Goal: Transaction & Acquisition: Purchase product/service

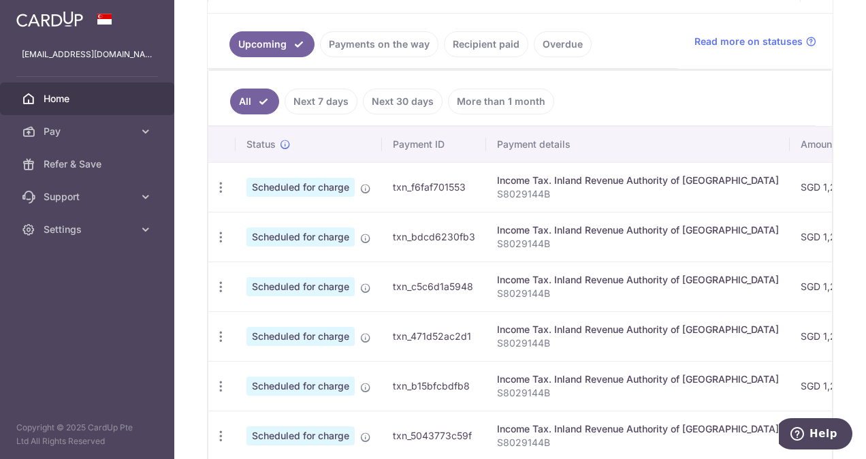
scroll to position [283, 0]
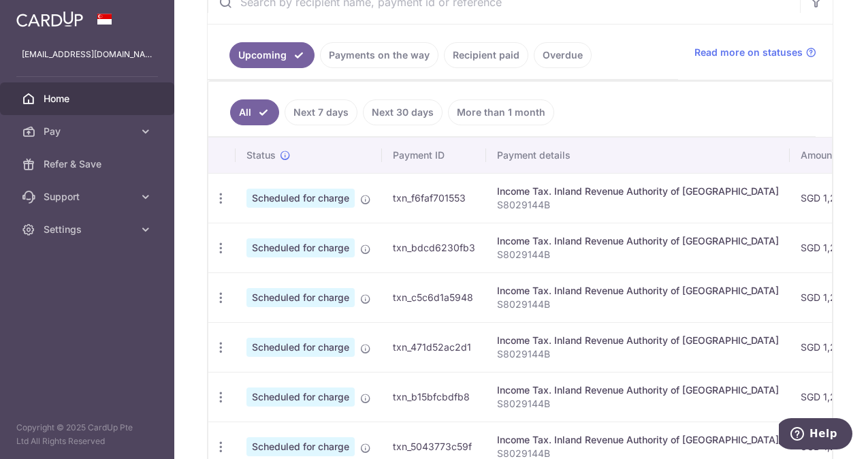
click at [313, 109] on link "Next 7 days" at bounding box center [321, 112] width 73 height 26
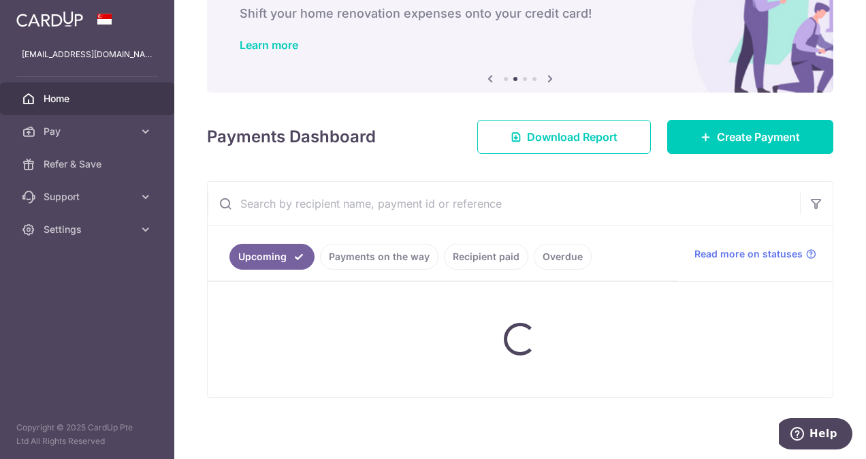
scroll to position [116, 0]
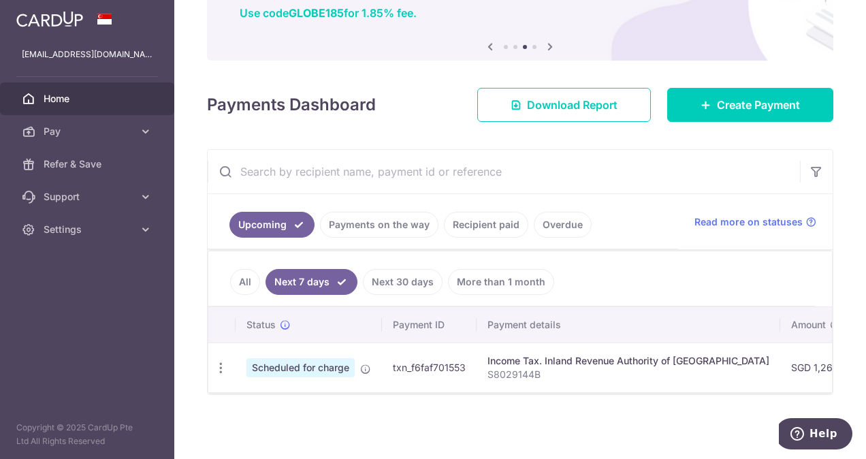
click at [419, 269] on link "Next 30 days" at bounding box center [403, 282] width 80 height 26
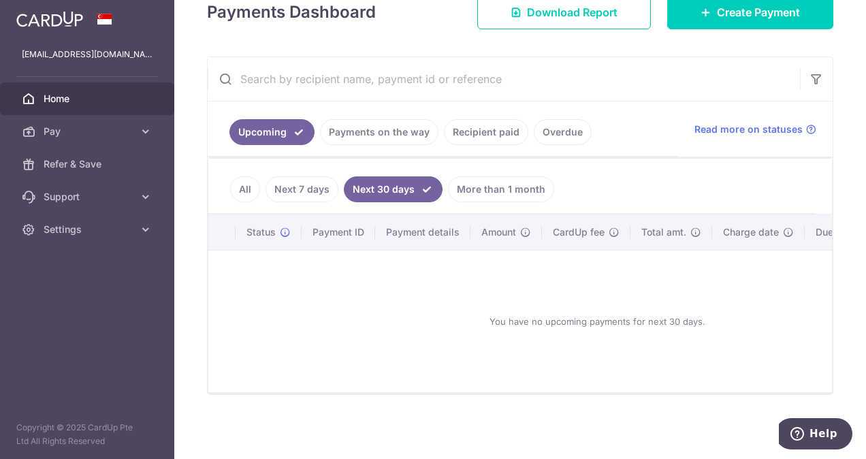
click at [473, 180] on link "More than 1 month" at bounding box center [501, 189] width 106 height 26
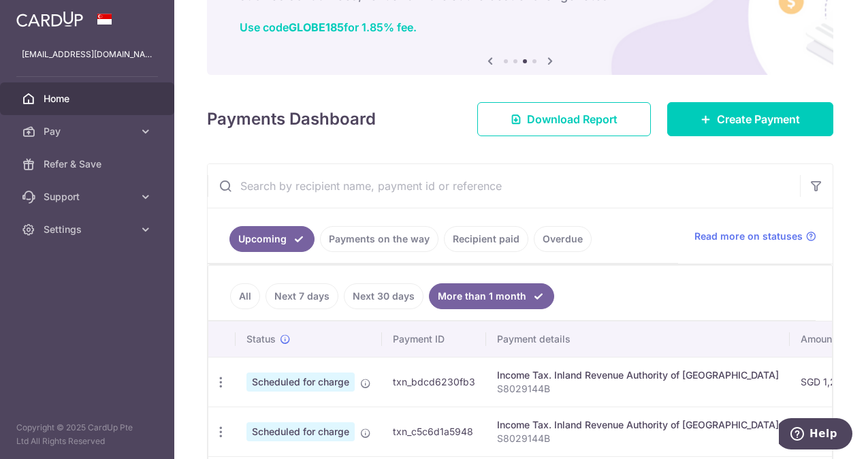
scroll to position [35, 0]
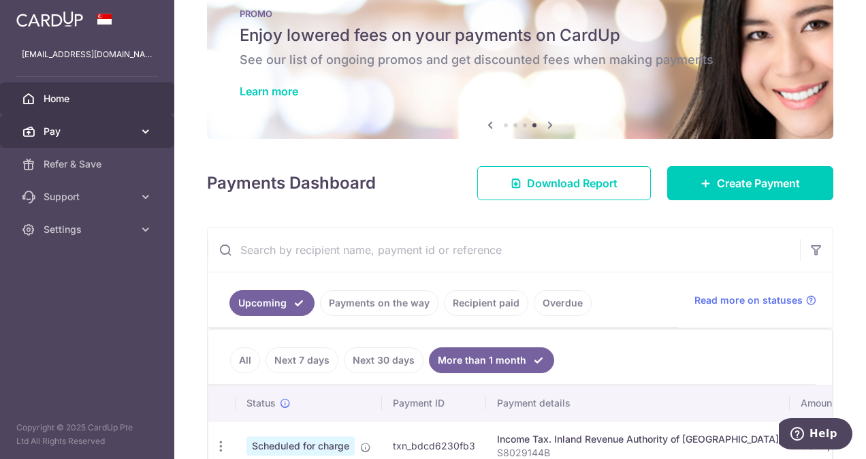
click at [76, 135] on span "Pay" at bounding box center [89, 132] width 90 height 14
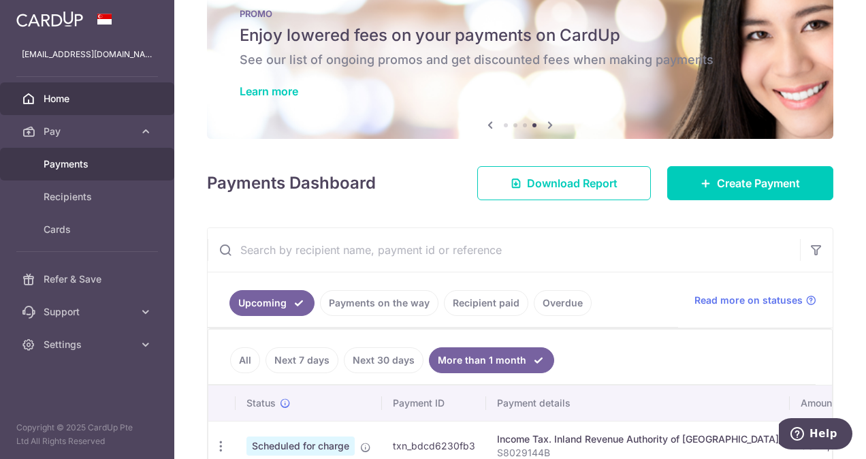
click at [86, 163] on span "Payments" at bounding box center [89, 164] width 90 height 14
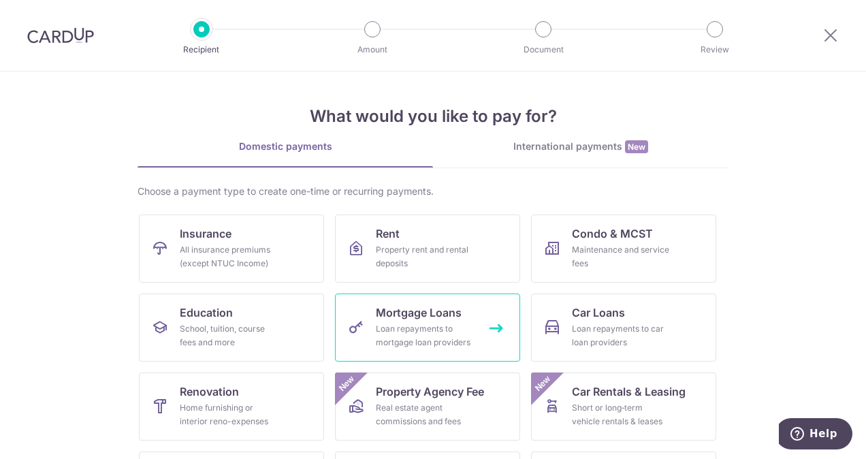
click at [410, 320] on link "Mortgage Loans Loan repayments to mortgage loan providers" at bounding box center [427, 327] width 185 height 68
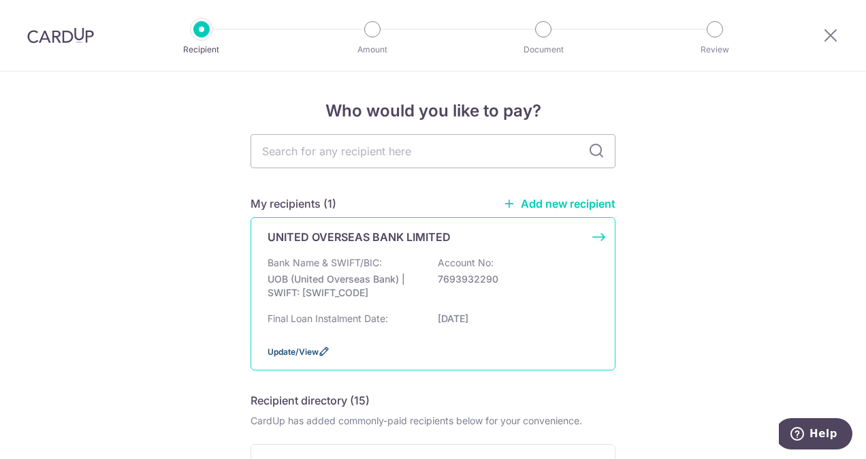
click at [319, 353] on icon at bounding box center [324, 351] width 11 height 11
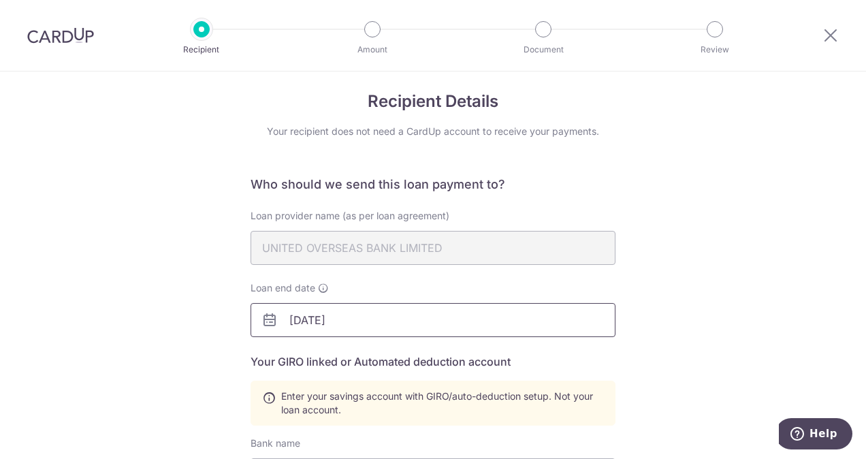
scroll to position [10, 0]
click at [268, 319] on icon at bounding box center [269, 319] width 16 height 16
click at [352, 321] on input "01/10/2040" at bounding box center [433, 319] width 365 height 34
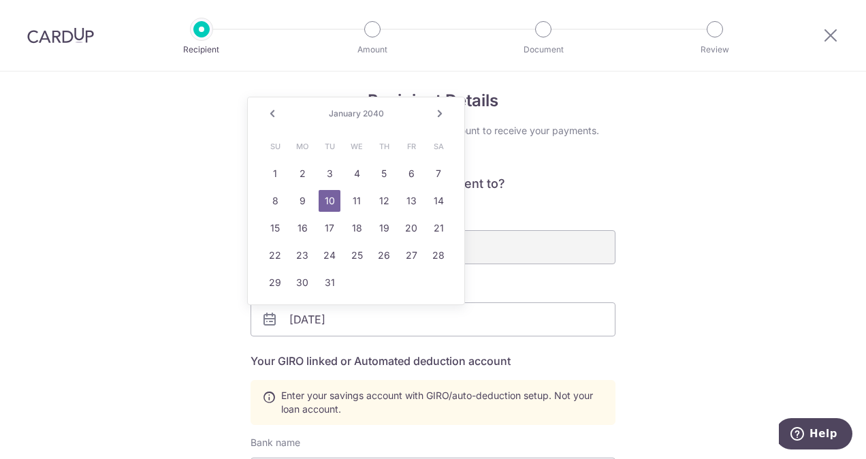
click at [263, 317] on icon at bounding box center [269, 319] width 16 height 16
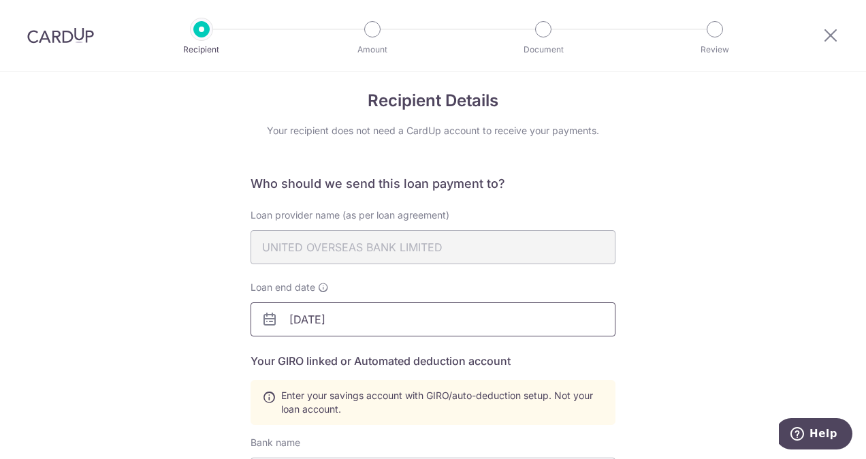
click at [356, 324] on input "01/10/2040" at bounding box center [433, 319] width 365 height 34
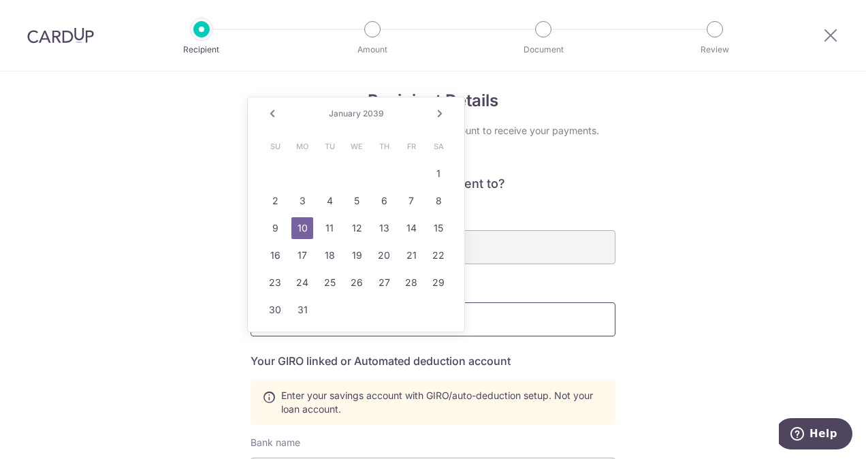
type input "01/10/2039"
click at [733, 324] on div "Recipient Details Your recipient does not need a CardUp account to receive your…" at bounding box center [433, 454] width 866 height 787
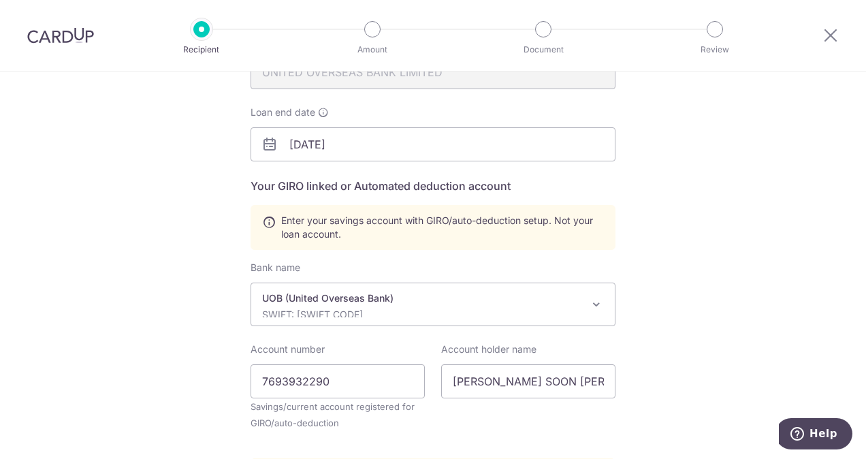
scroll to position [398, 0]
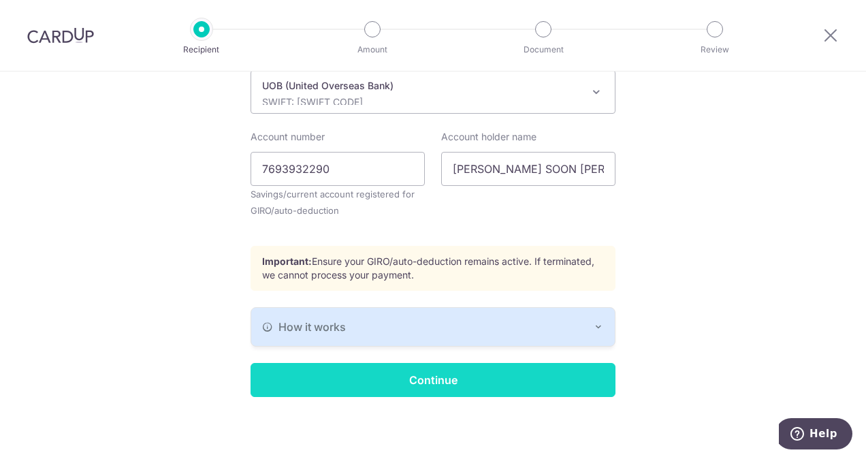
click at [493, 385] on input "Continue" at bounding box center [433, 380] width 365 height 34
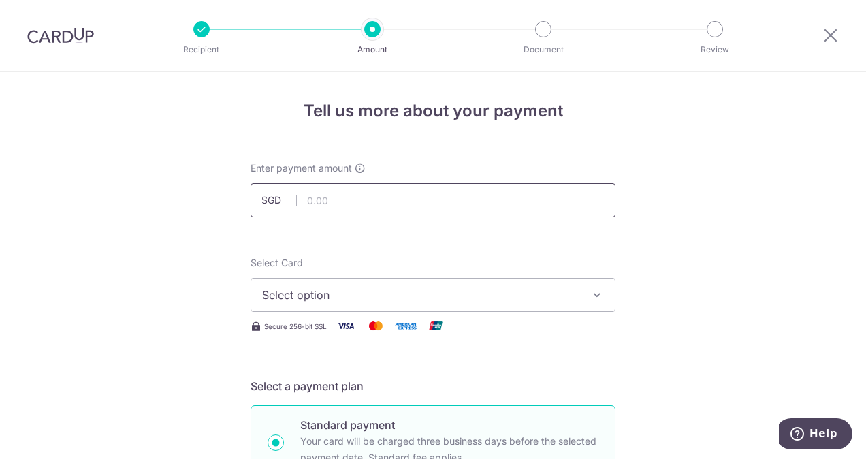
click at [357, 203] on input "text" at bounding box center [433, 200] width 365 height 34
type input "4,362.50"
click at [353, 302] on span "Select option" at bounding box center [420, 295] width 317 height 16
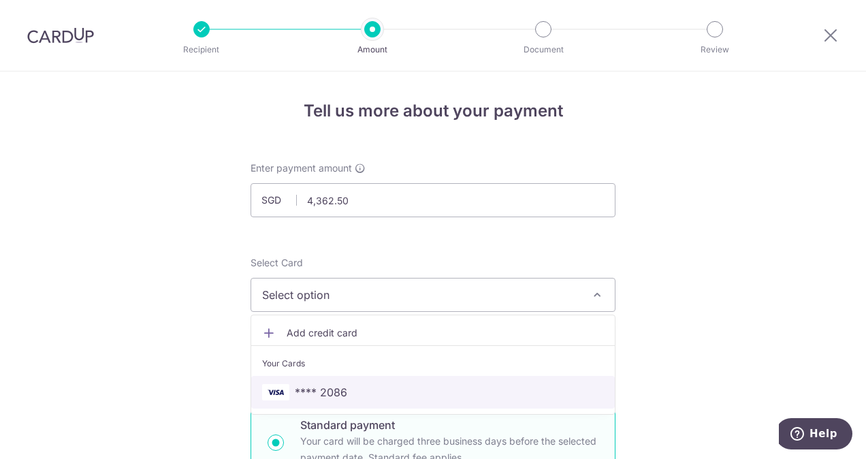
click at [330, 384] on span "**** 2086" at bounding box center [321, 392] width 52 height 16
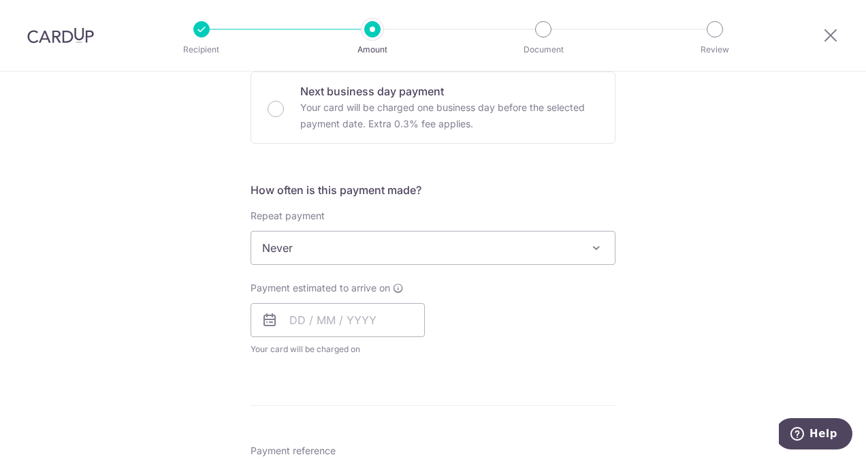
scroll to position [422, 0]
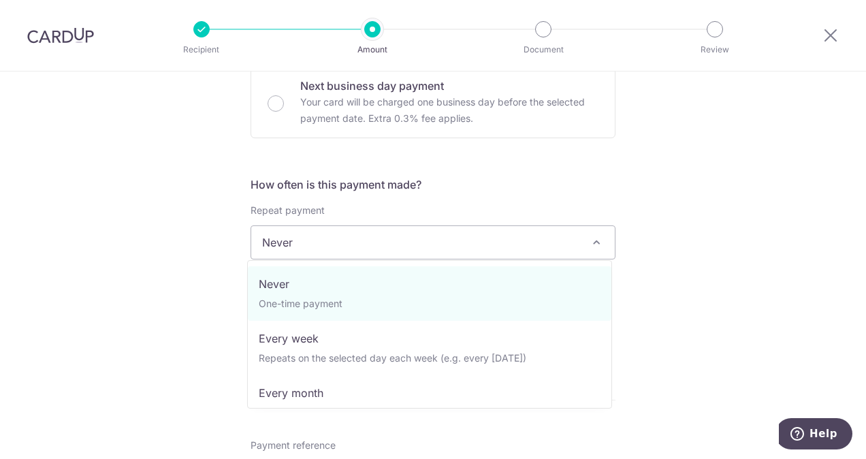
click at [289, 242] on span "Never" at bounding box center [433, 242] width 364 height 33
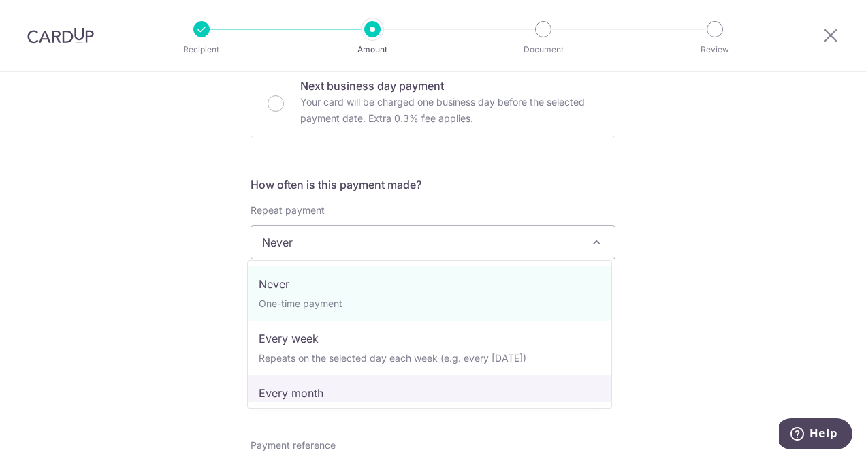
select select "3"
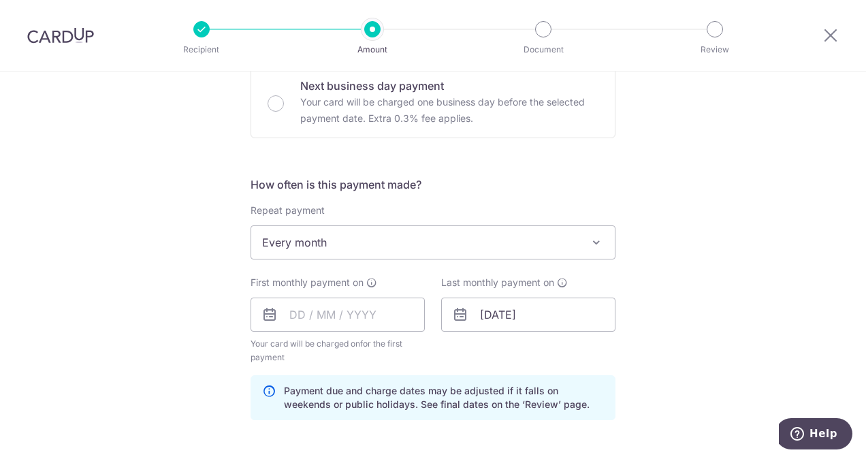
click at [264, 317] on icon at bounding box center [269, 314] width 16 height 16
click at [312, 310] on input "text" at bounding box center [338, 315] width 174 height 34
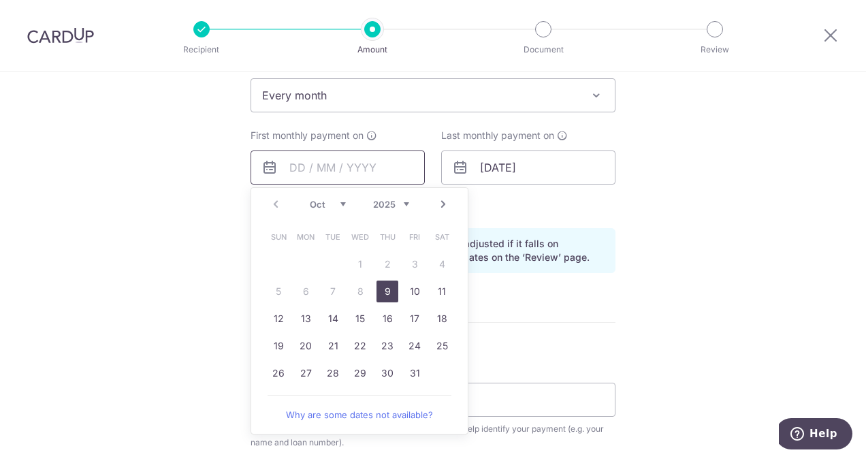
scroll to position [586, 0]
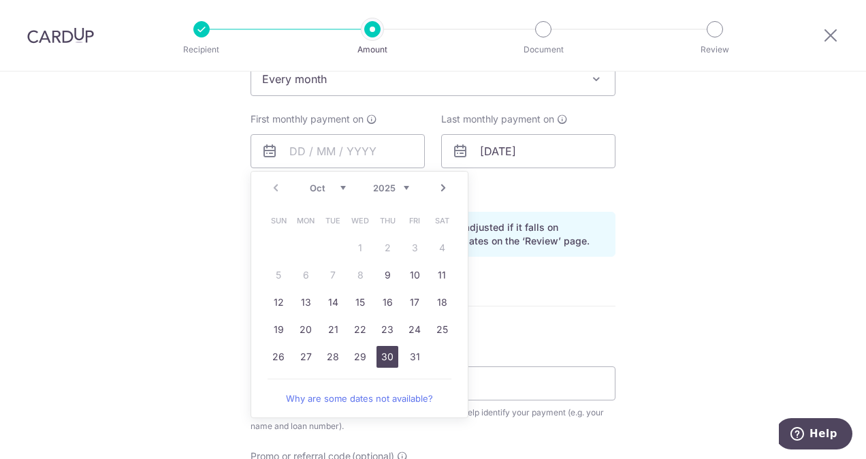
click at [379, 359] on link "30" at bounding box center [388, 357] width 22 height 22
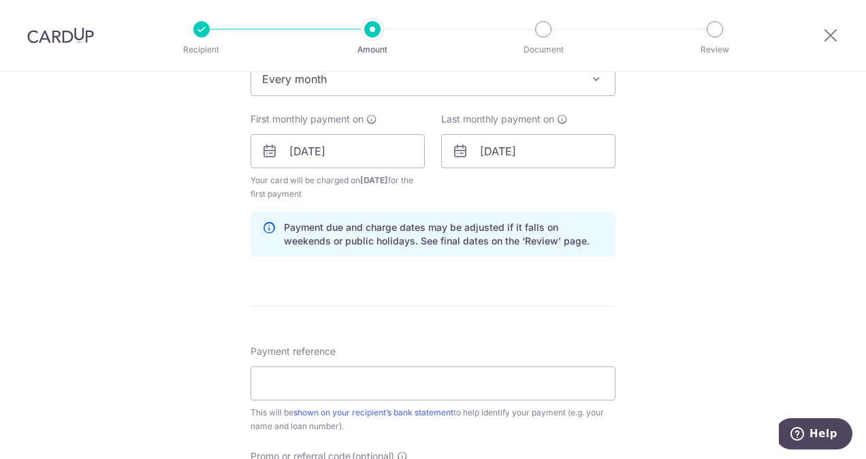
click at [703, 199] on div "Tell us more about your payment Enter payment amount SGD 4,362.50 4362.50 Selec…" at bounding box center [433, 136] width 866 height 1301
click at [261, 153] on icon at bounding box center [269, 151] width 16 height 16
click at [265, 150] on icon at bounding box center [269, 151] width 16 height 16
click at [291, 147] on input "[DATE]" at bounding box center [338, 151] width 174 height 34
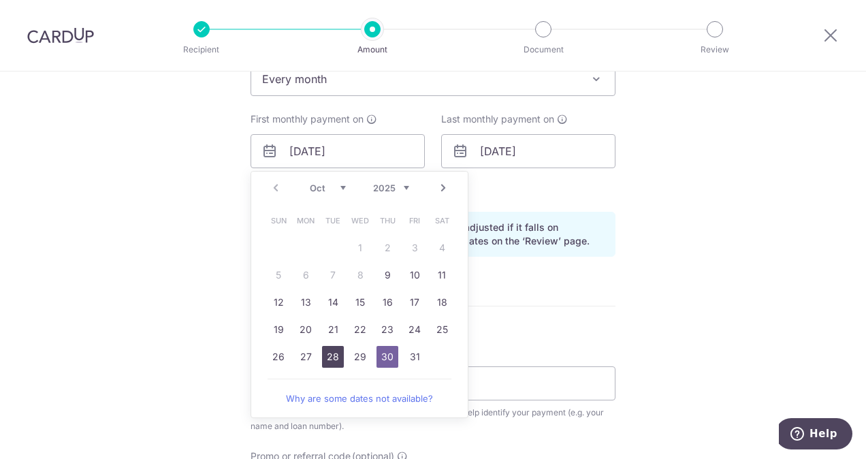
click at [335, 358] on link "28" at bounding box center [333, 357] width 22 height 22
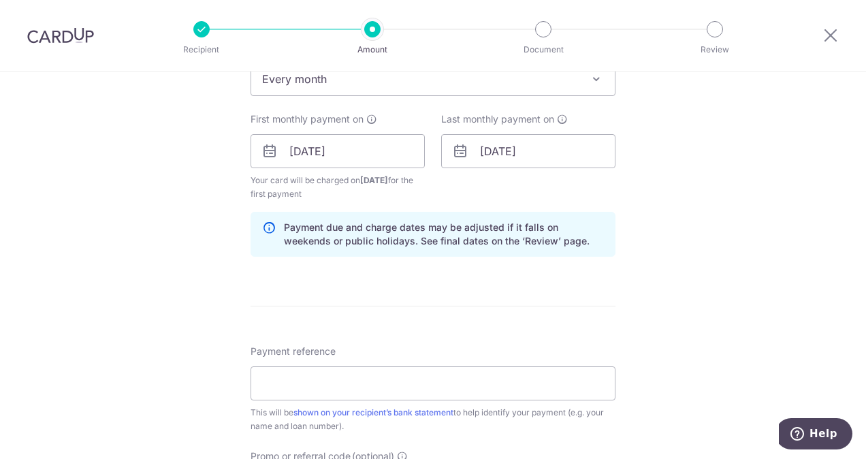
click at [268, 155] on icon at bounding box center [269, 151] width 16 height 16
click at [268, 146] on icon at bounding box center [269, 151] width 16 height 16
click at [346, 150] on input "28/10/2025" at bounding box center [338, 151] width 174 height 34
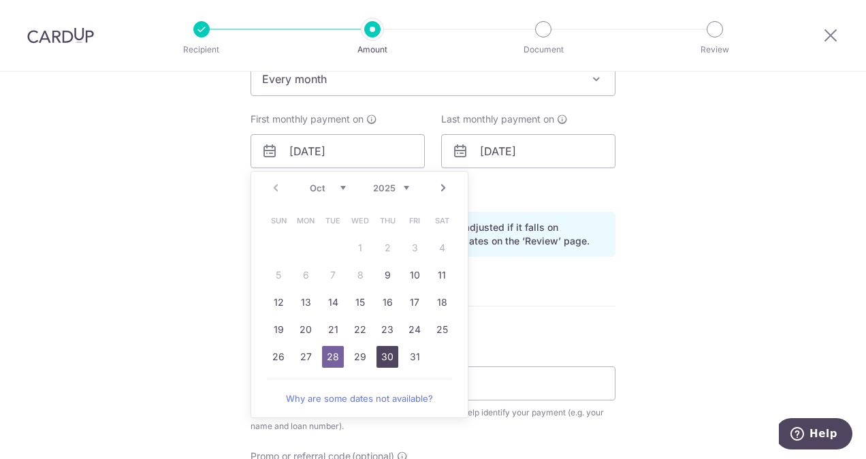
click at [386, 355] on link "30" at bounding box center [388, 357] width 22 height 22
type input "[DATE]"
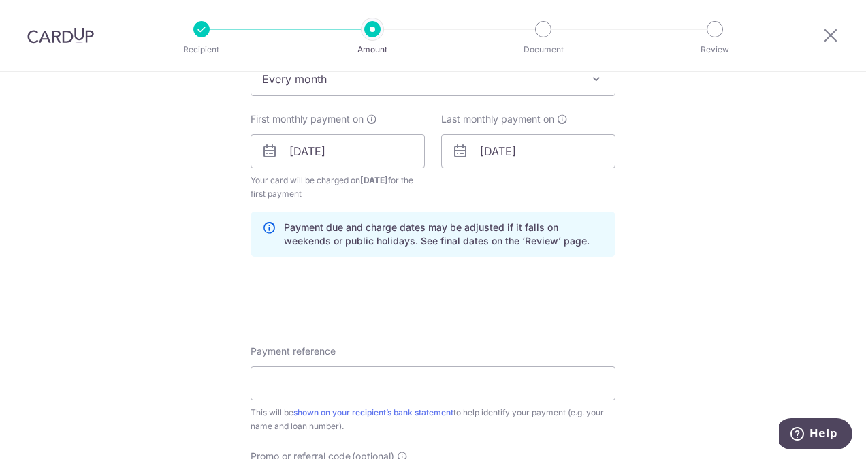
click at [503, 288] on form "Enter payment amount SGD 4,362.50 4362.50 Select Card **** 2086 Add credit card…" at bounding box center [433, 149] width 365 height 1147
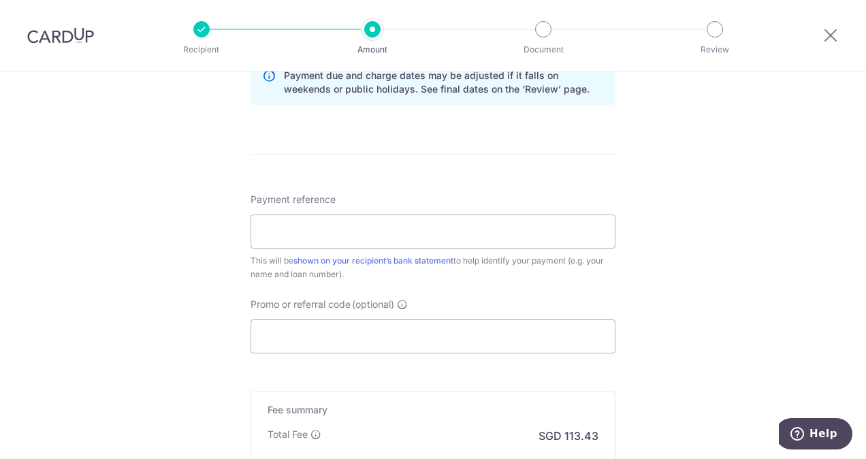
scroll to position [739, 0]
click at [394, 226] on input "Payment reference" at bounding box center [433, 229] width 365 height 34
type input "ELAINE SOON MORTAGE LOAN 1368307586"
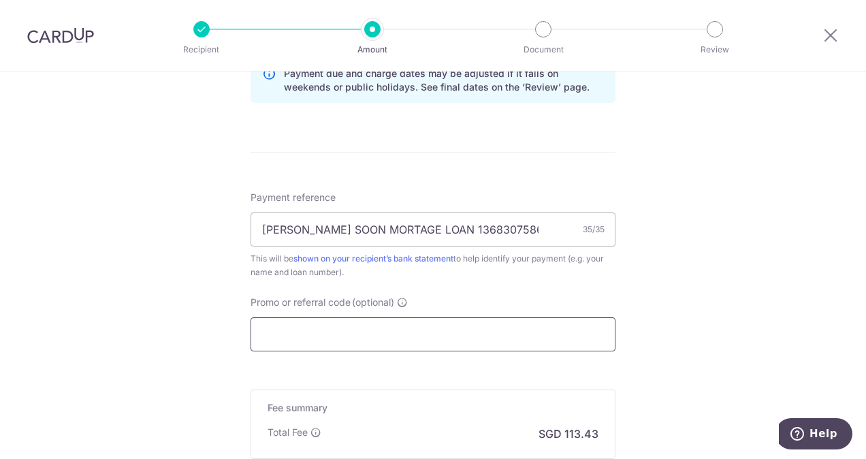
click at [338, 334] on input "Promo or referral code (optional)" at bounding box center [433, 334] width 365 height 34
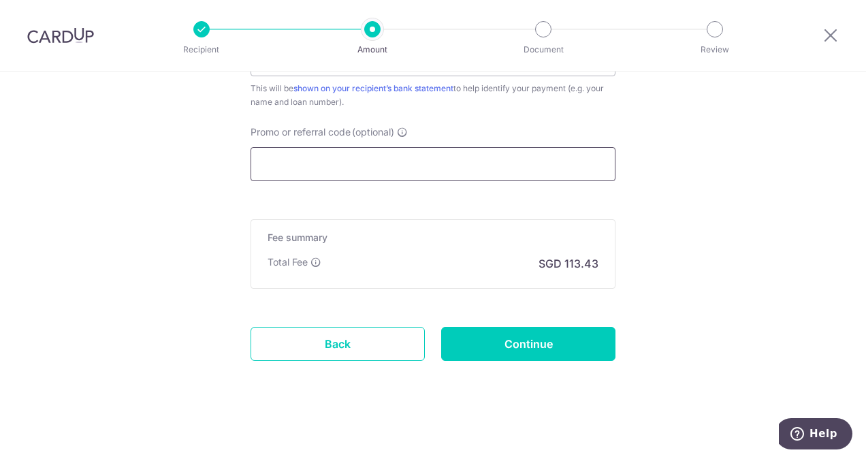
scroll to position [910, 0]
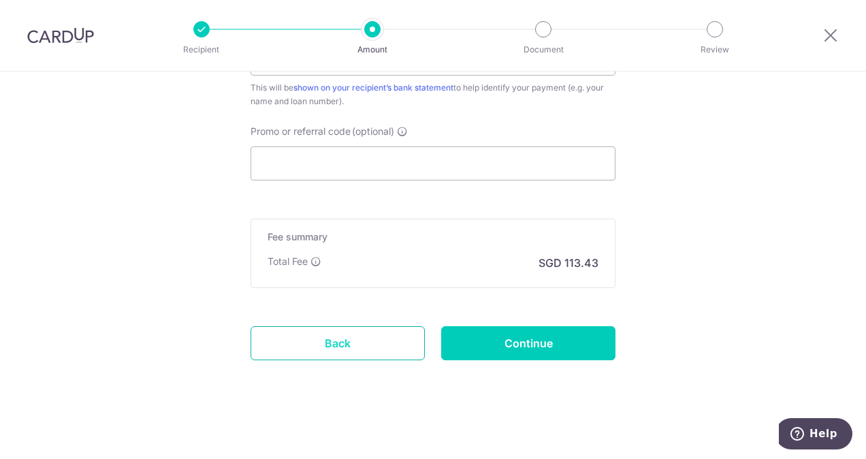
click at [348, 350] on link "Back" at bounding box center [338, 343] width 174 height 34
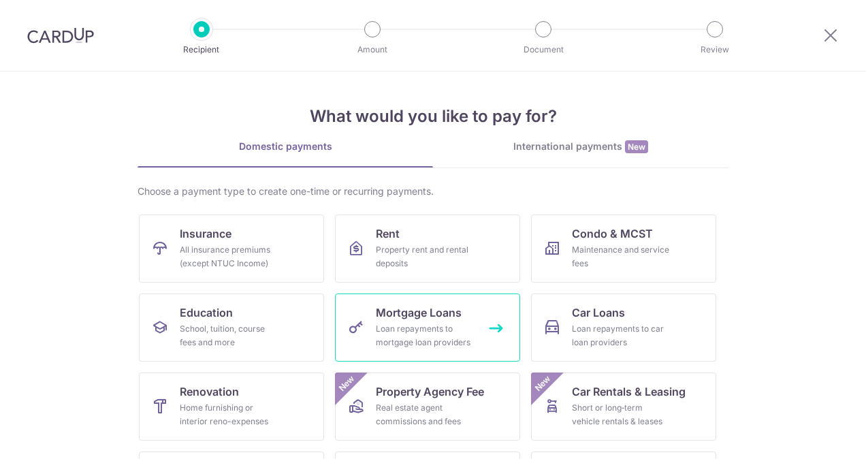
click at [425, 329] on div "Loan repayments to mortgage loan providers" at bounding box center [425, 335] width 98 height 27
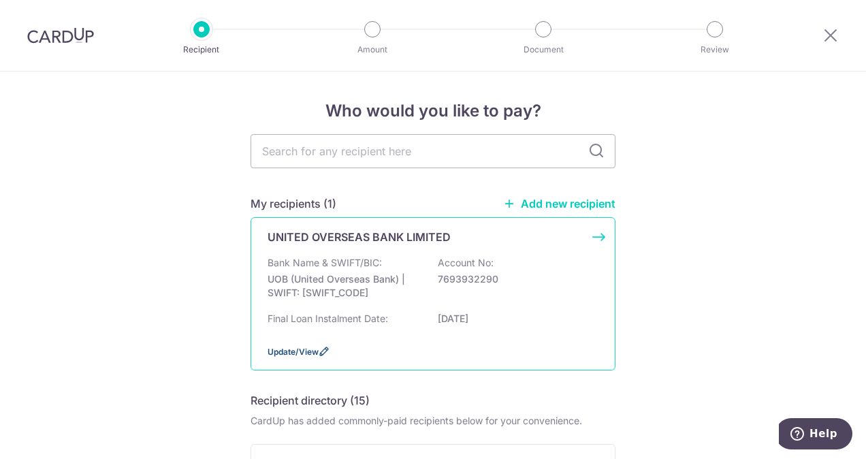
click at [289, 350] on span "Update/View" at bounding box center [293, 352] width 51 height 10
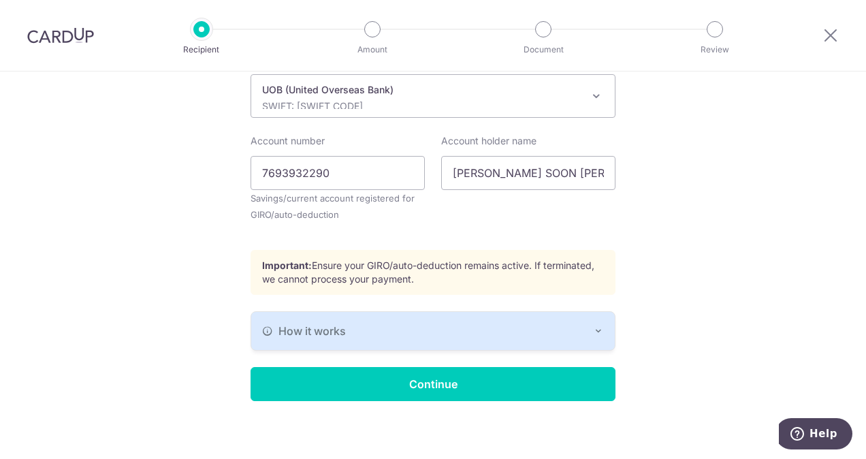
scroll to position [398, 0]
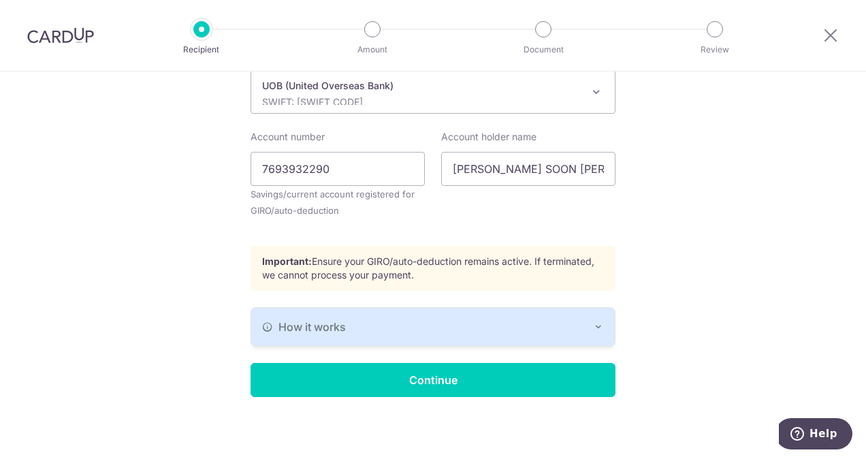
click at [470, 319] on div "How it works" at bounding box center [433, 327] width 342 height 16
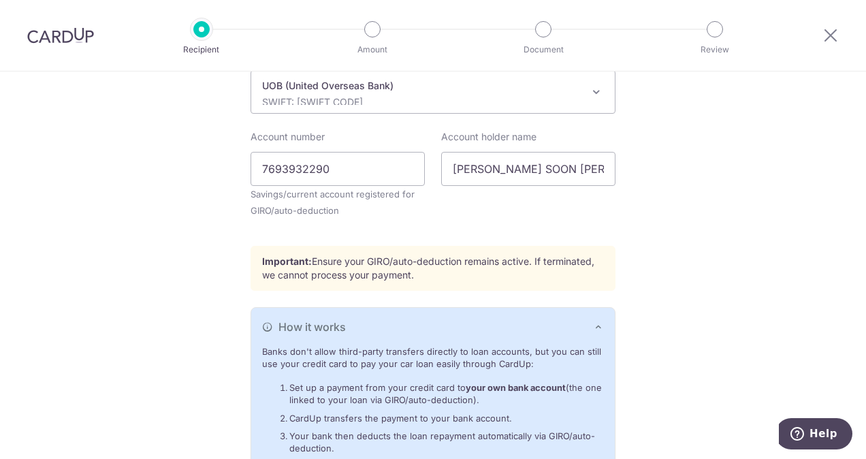
click at [470, 319] on div "How it works" at bounding box center [433, 327] width 342 height 16
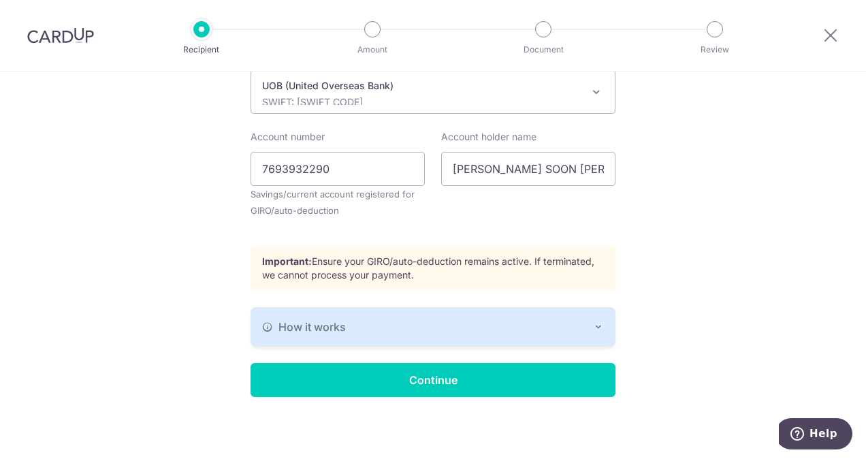
click at [475, 326] on div "How it works" at bounding box center [433, 327] width 342 height 16
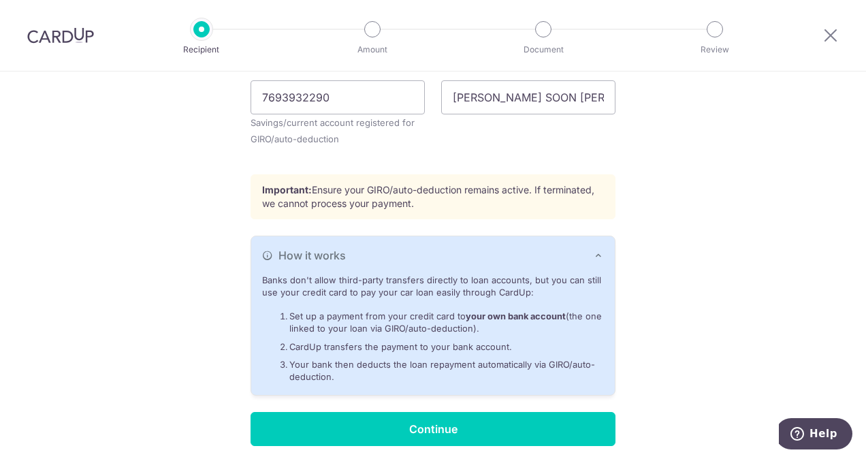
scroll to position [517, 0]
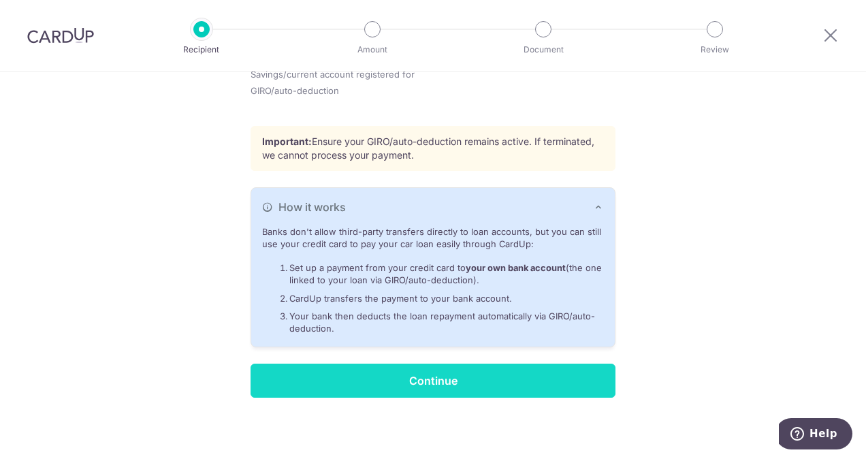
click at [463, 379] on input "Continue" at bounding box center [433, 381] width 365 height 34
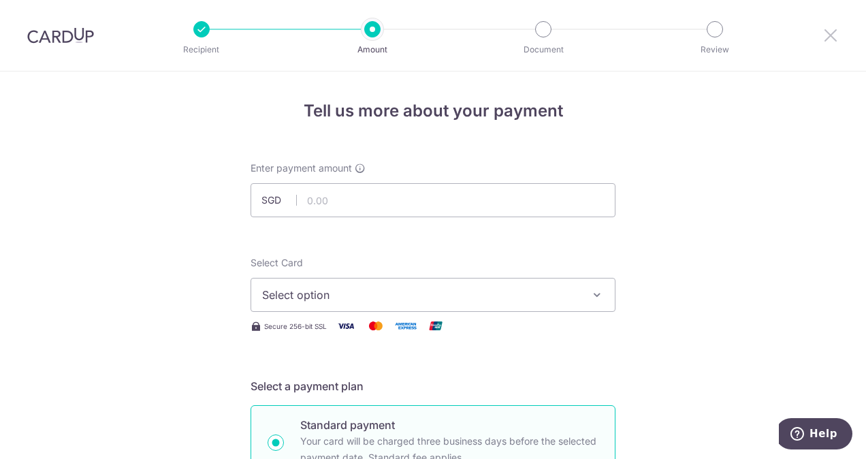
click at [827, 34] on icon at bounding box center [830, 35] width 16 height 17
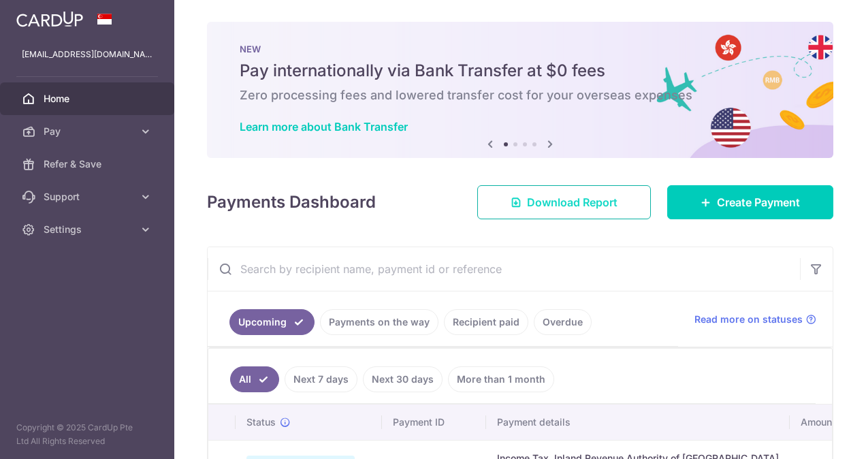
click at [511, 210] on link "Download Report" at bounding box center [564, 202] width 174 height 34
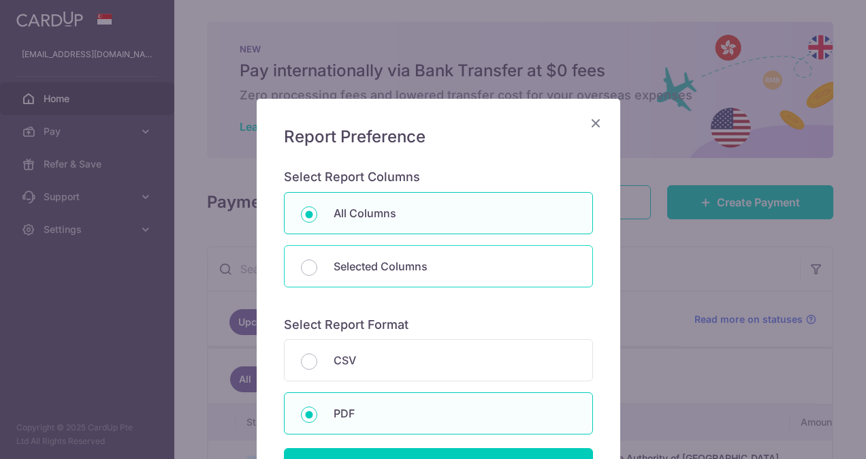
scroll to position [146, 0]
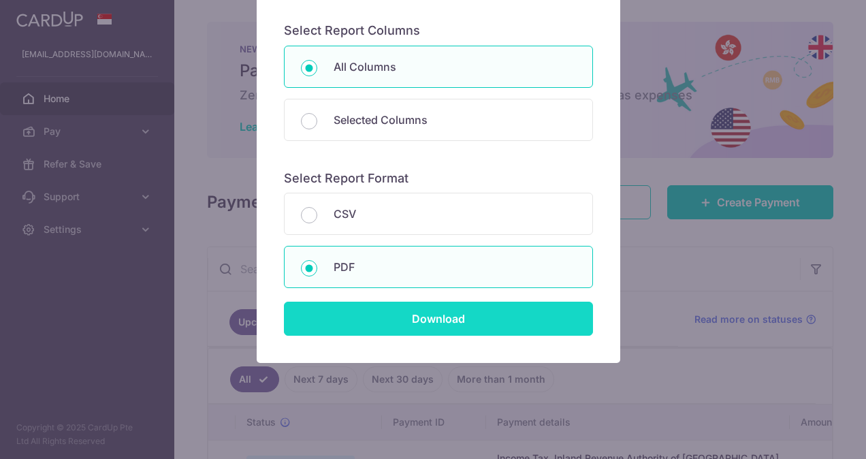
click at [423, 323] on input "Download" at bounding box center [438, 319] width 309 height 34
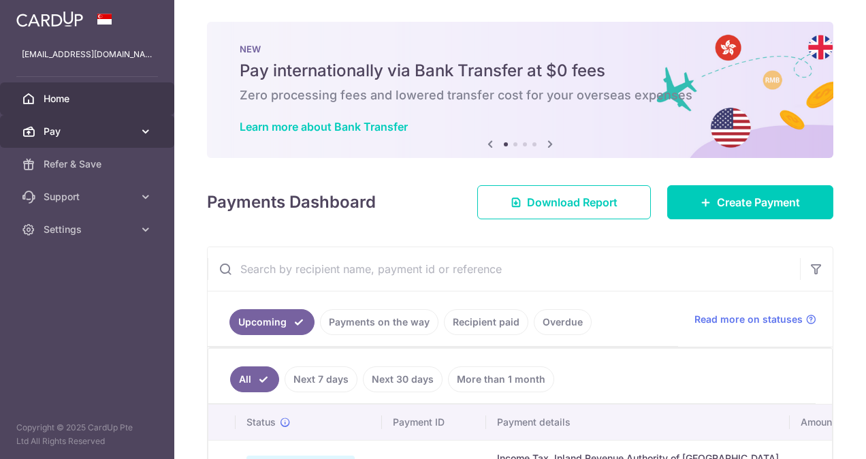
click at [61, 136] on span "Pay" at bounding box center [89, 132] width 90 height 14
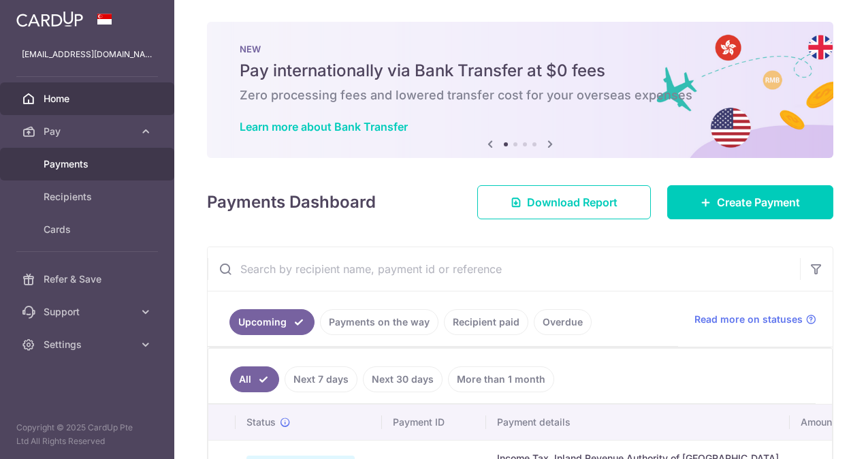
click at [63, 157] on span "Payments" at bounding box center [89, 164] width 90 height 14
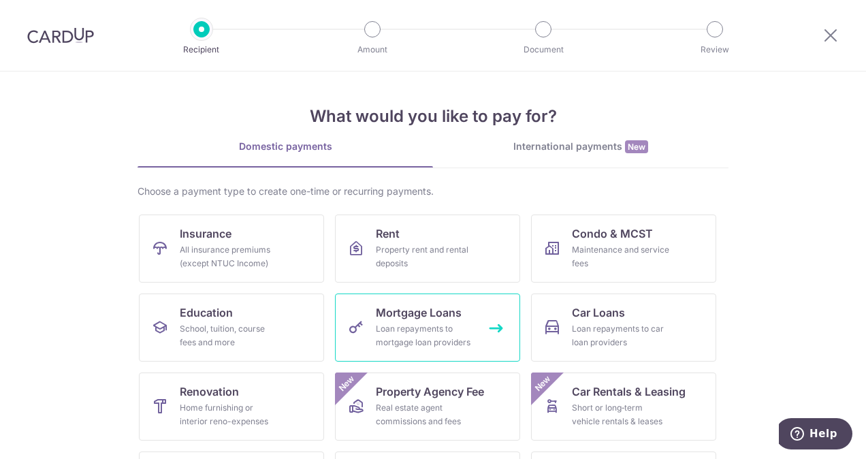
click at [458, 306] on span "Mortgage Loans" at bounding box center [419, 312] width 86 height 16
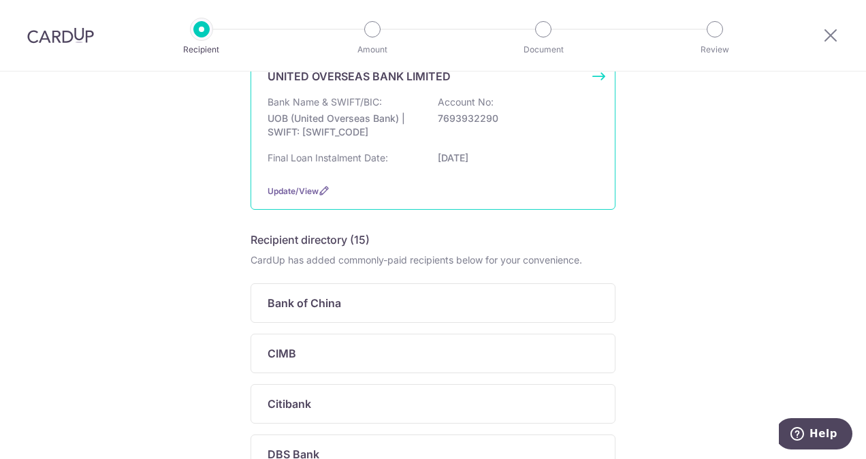
scroll to position [167, 0]
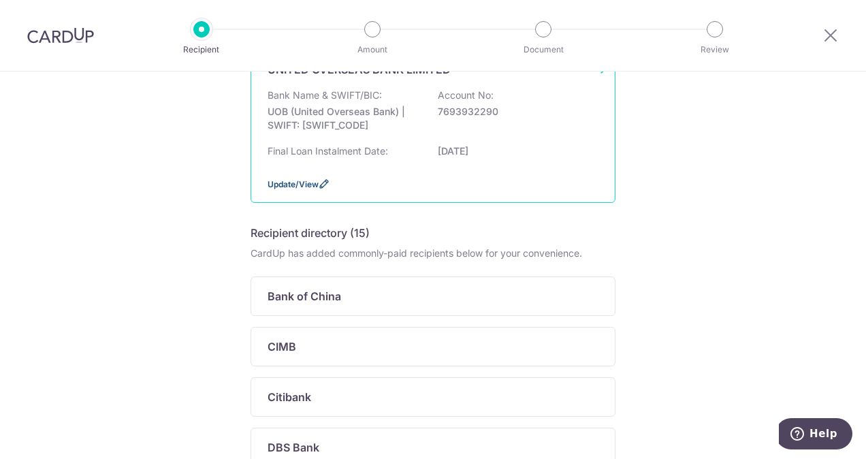
click at [283, 180] on span "Update/View" at bounding box center [293, 184] width 51 height 10
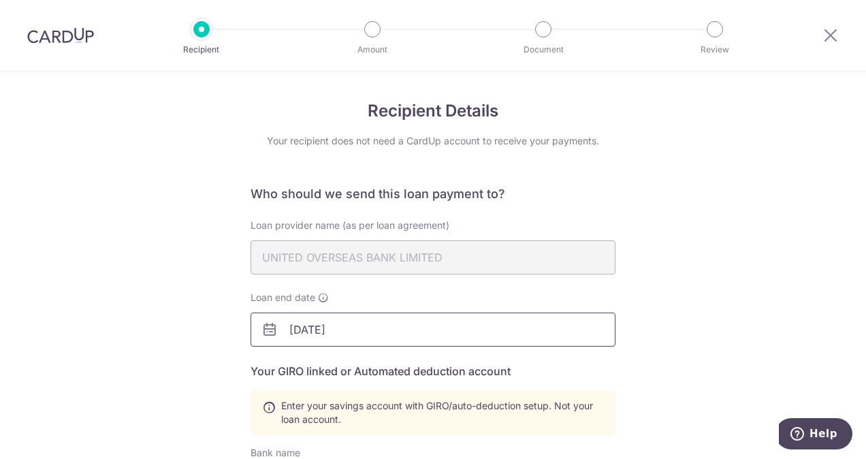
click at [256, 327] on input "[DATE]" at bounding box center [433, 330] width 365 height 34
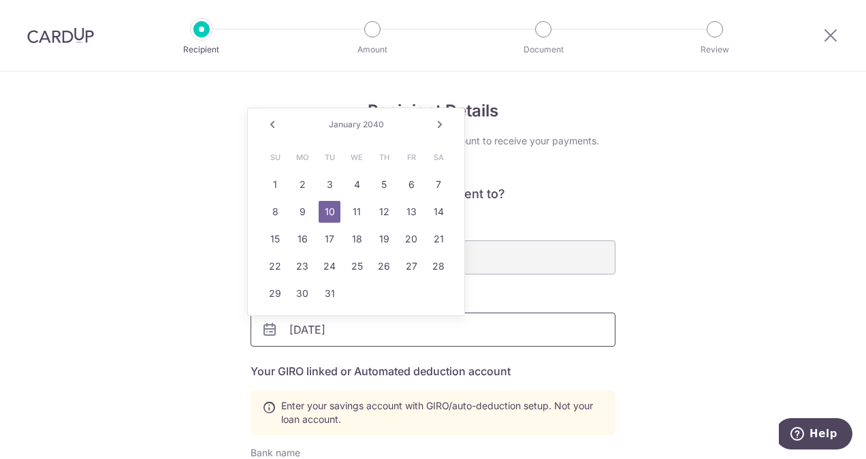
click at [357, 334] on input "01/10/2040" at bounding box center [433, 330] width 365 height 34
type input "[DATE]"
click at [688, 325] on div "Recipient Details Your recipient does not need a CardUp account to receive your…" at bounding box center [433, 464] width 866 height 787
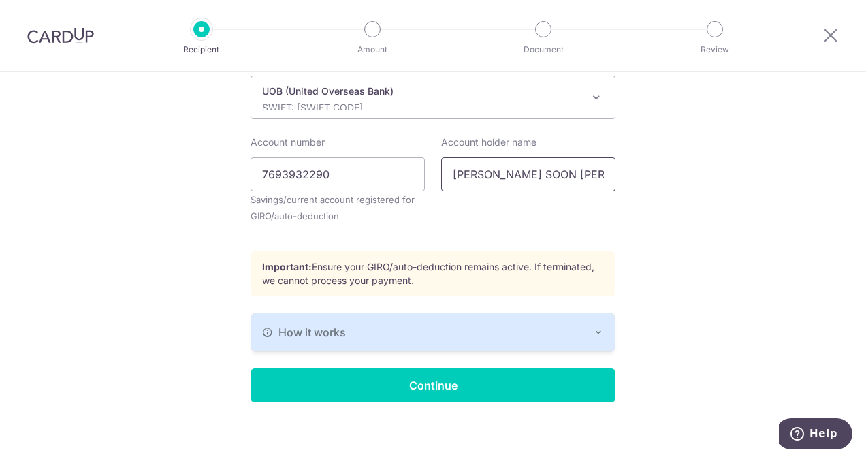
scroll to position [398, 0]
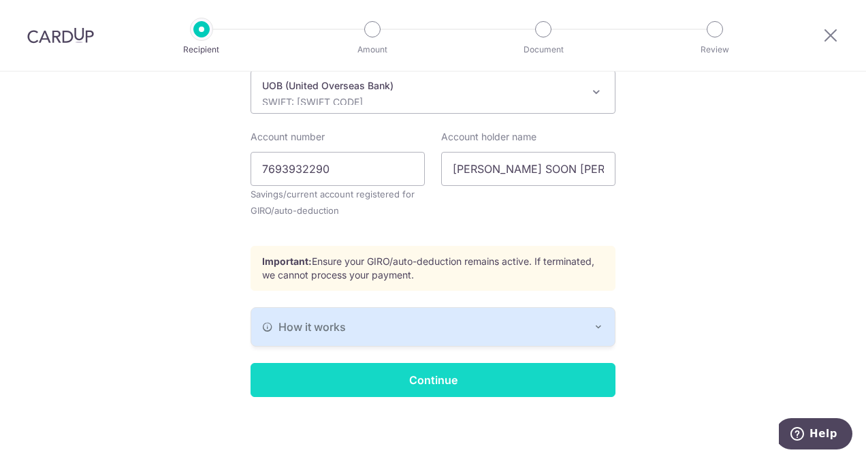
click at [458, 387] on input "Continue" at bounding box center [433, 380] width 365 height 34
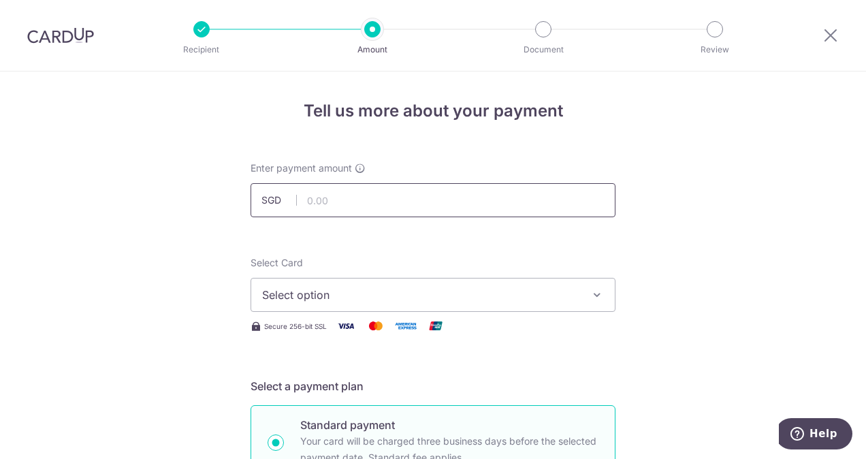
click at [349, 200] on input "text" at bounding box center [433, 200] width 365 height 34
type input "4,362.50"
click at [354, 302] on span "Select option" at bounding box center [420, 295] width 317 height 16
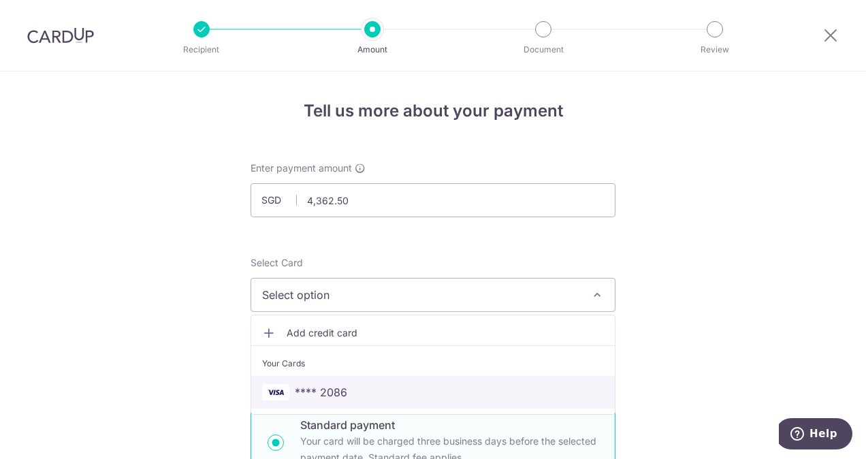
click at [315, 379] on link "**** 2086" at bounding box center [433, 392] width 364 height 33
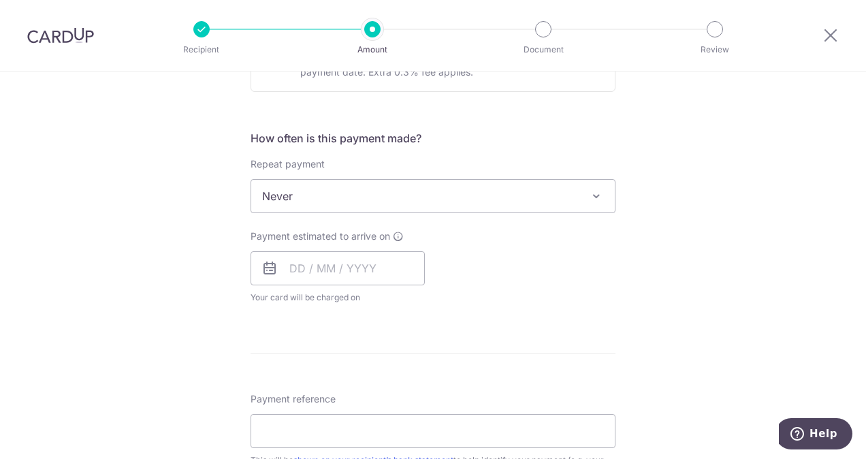
scroll to position [495, 0]
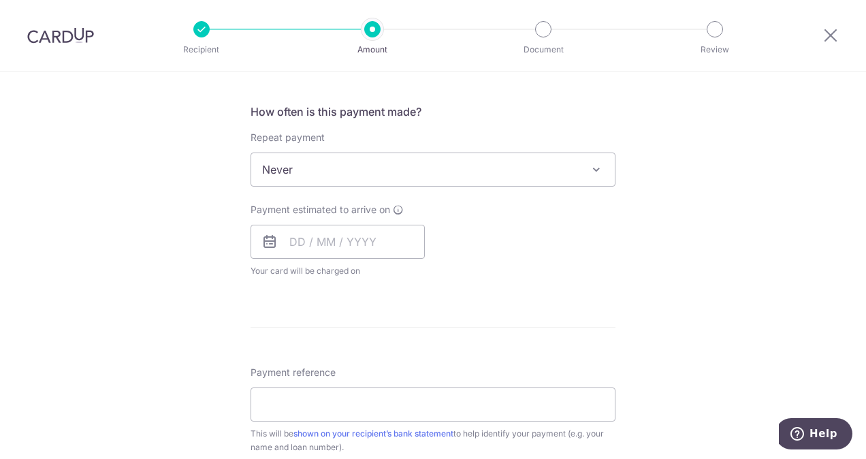
click at [355, 165] on span "Never" at bounding box center [433, 169] width 364 height 33
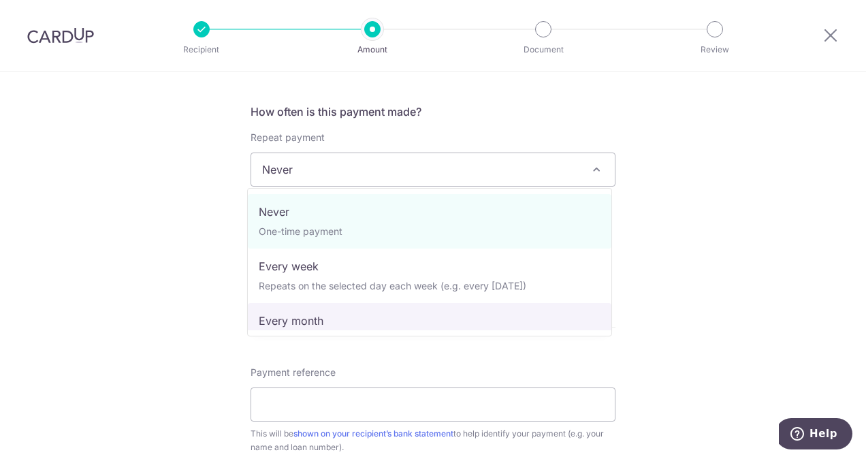
select select "3"
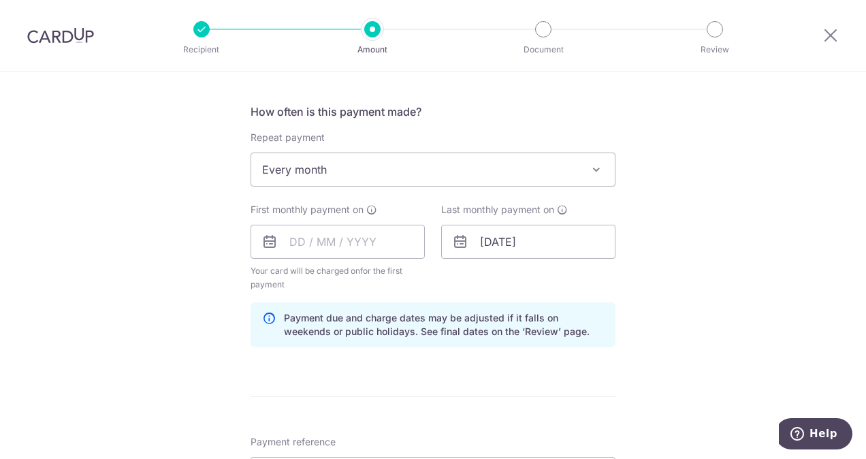
click at [274, 246] on icon at bounding box center [269, 242] width 16 height 16
click at [268, 243] on icon at bounding box center [269, 242] width 16 height 16
click at [334, 237] on input "text" at bounding box center [338, 242] width 174 height 34
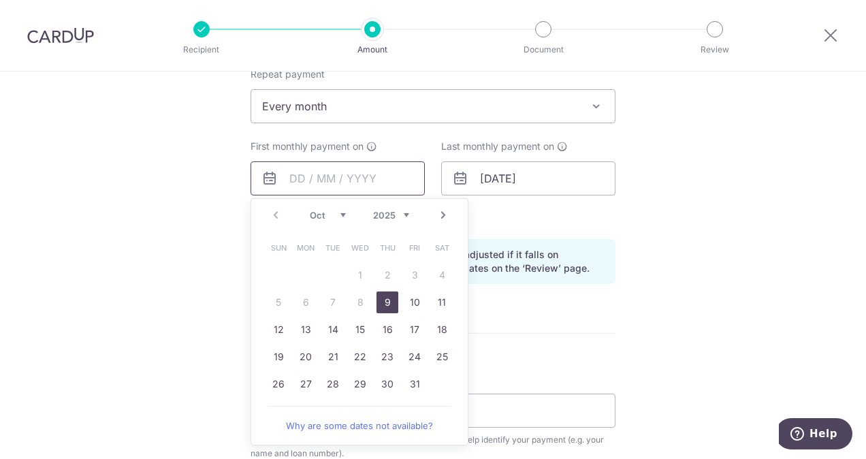
scroll to position [581, 0]
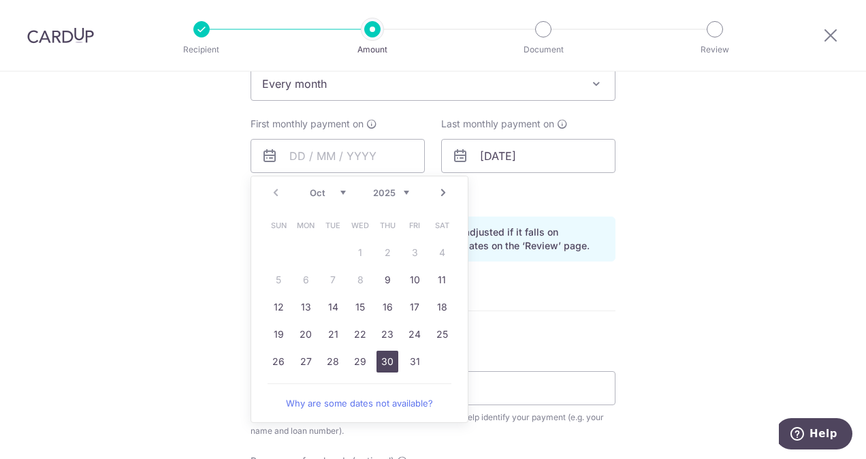
click at [385, 365] on link "30" at bounding box center [388, 362] width 22 height 22
type input "30/10/2025"
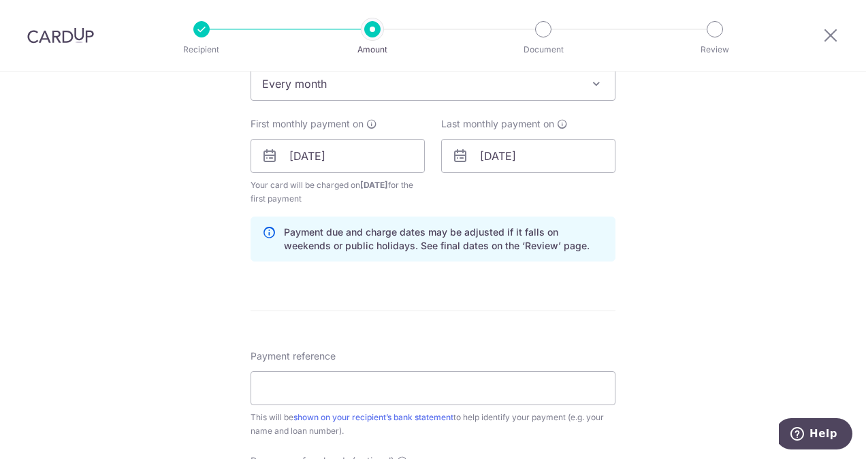
click at [421, 312] on form "Enter payment amount SGD 4,362.50 4362.50 Select Card **** 2086 Add credit card…" at bounding box center [433, 154] width 365 height 1147
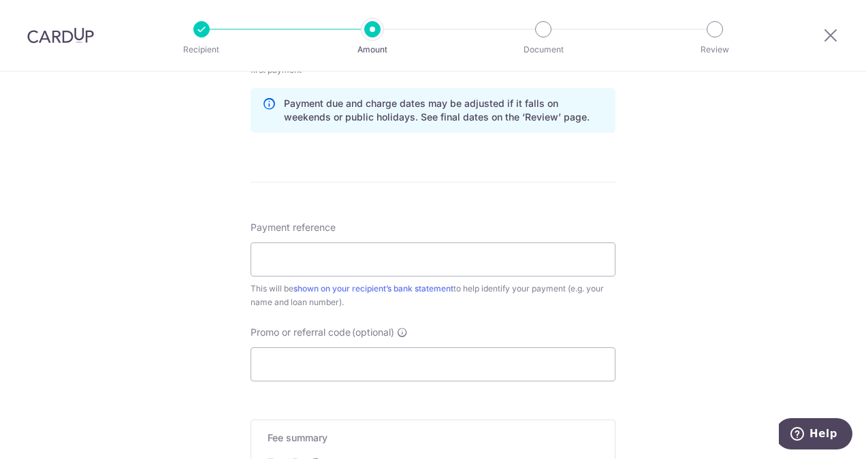
scroll to position [730, 0]
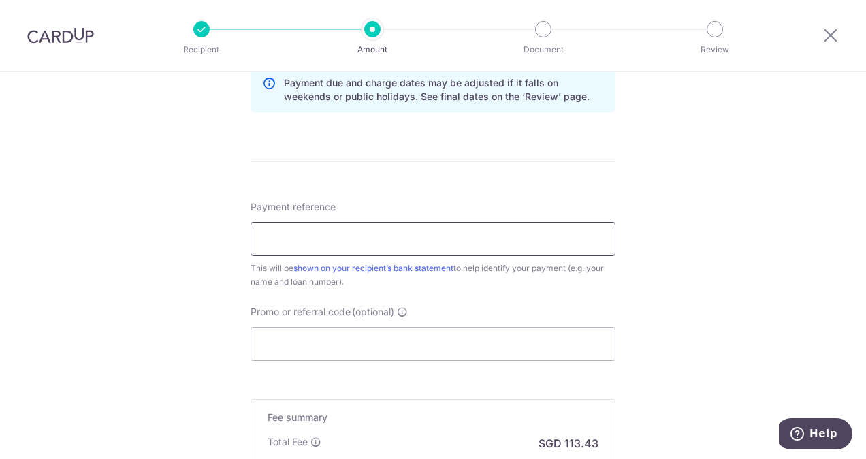
click at [364, 246] on input "Payment reference" at bounding box center [433, 239] width 365 height 34
type input "ELAINE SOON MORTAGE LOAN 1368307586"
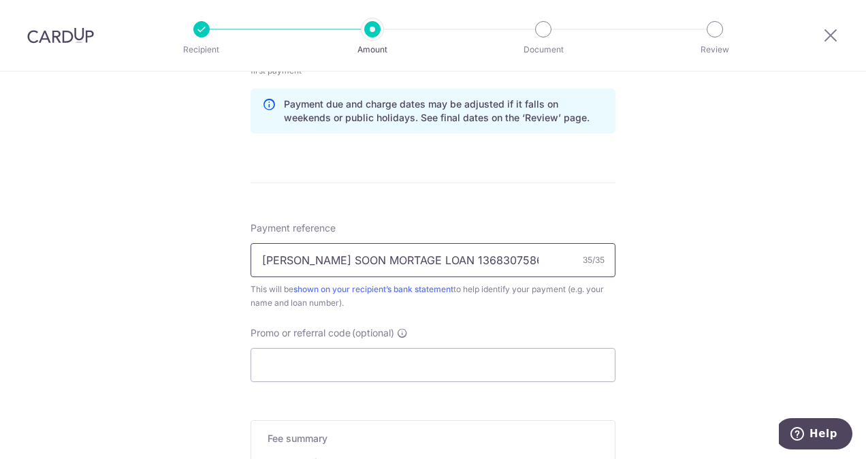
scroll to position [819, 0]
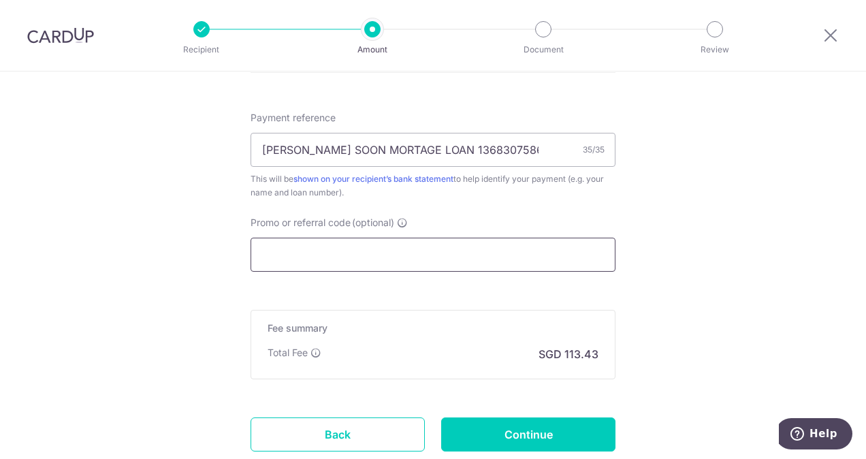
click at [380, 253] on input "Promo or referral code (optional)" at bounding box center [433, 255] width 365 height 34
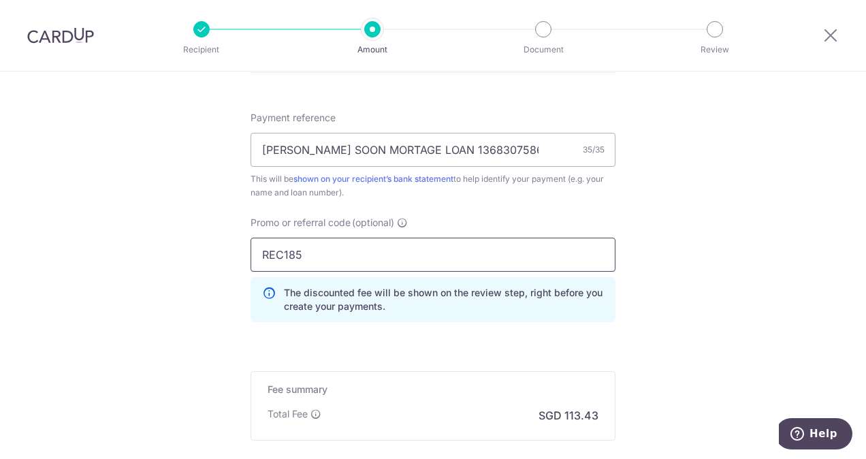
type input "REC185"
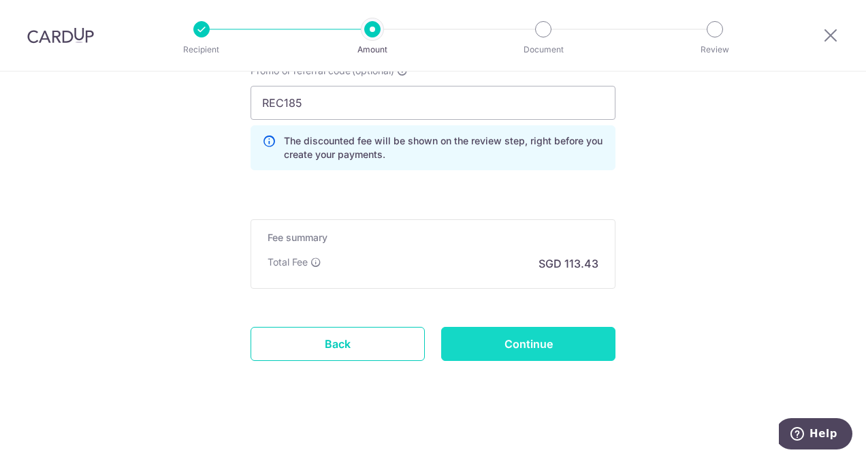
click at [550, 347] on input "Continue" at bounding box center [528, 344] width 174 height 34
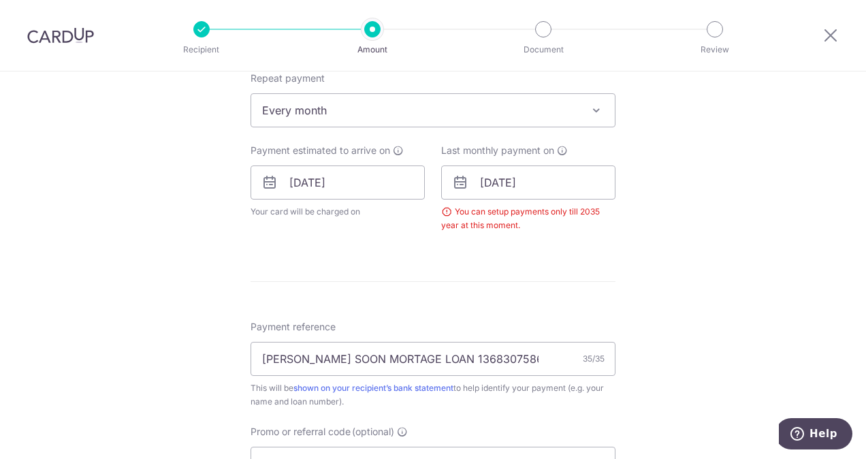
scroll to position [536, 0]
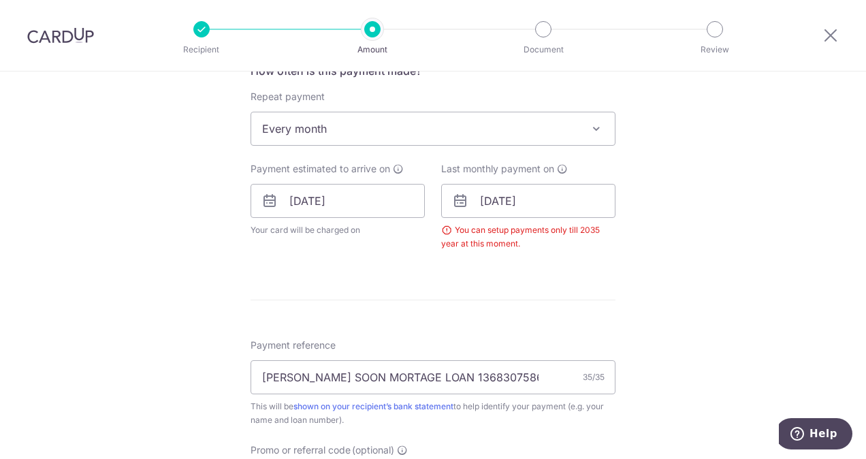
click at [458, 203] on icon at bounding box center [460, 201] width 16 height 16
click at [547, 208] on input "[DATE]" at bounding box center [528, 201] width 174 height 34
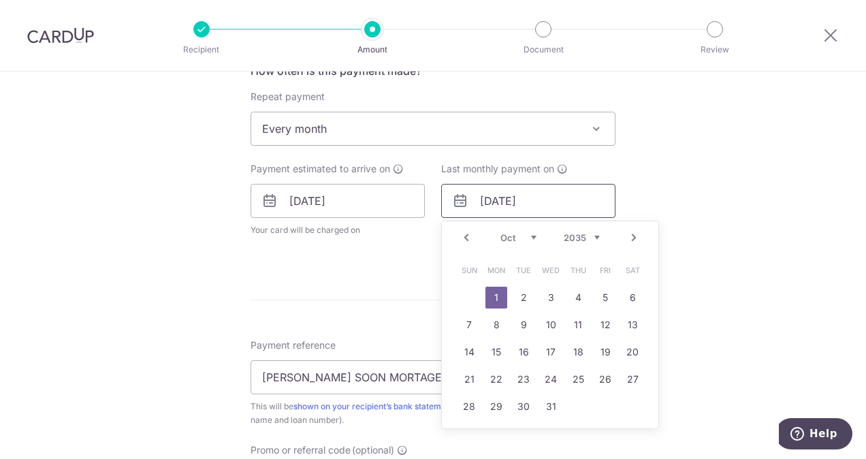
type input "[DATE]"
click at [699, 194] on div "Tell us more about your payment Enter payment amount SGD 4,362.50 4362.50 Selec…" at bounding box center [433, 189] width 866 height 1307
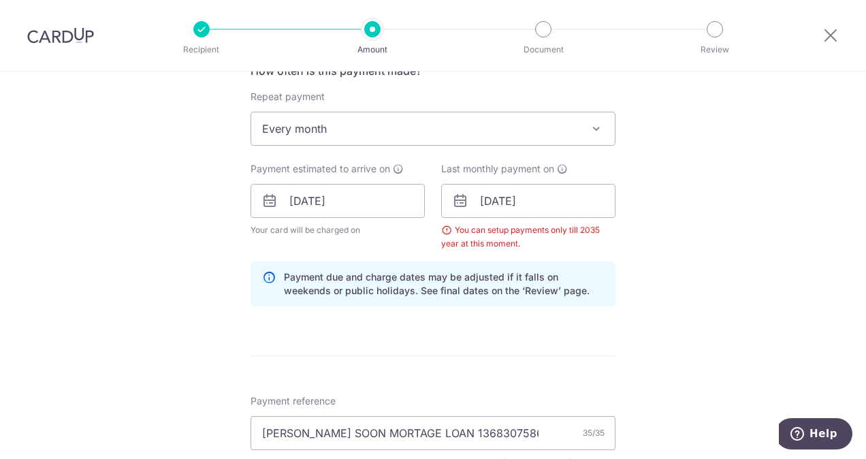
click at [697, 266] on div "Tell us more about your payment Enter payment amount SGD 4,362.50 4362.50 Selec…" at bounding box center [433, 217] width 866 height 1362
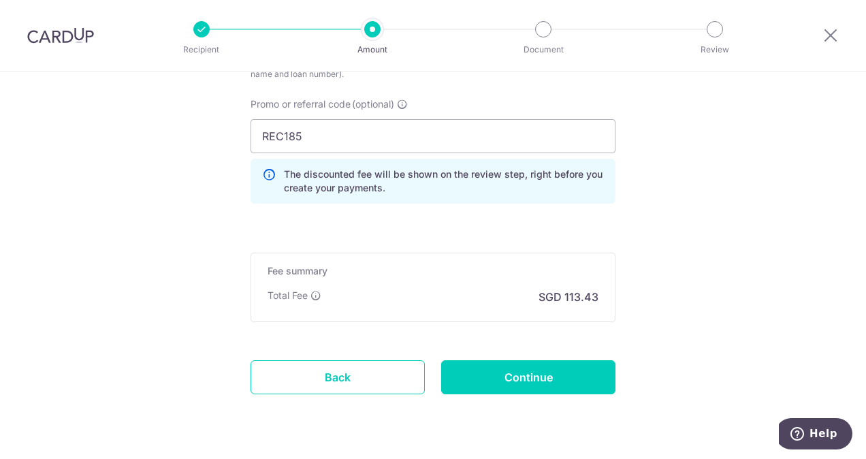
scroll to position [944, 0]
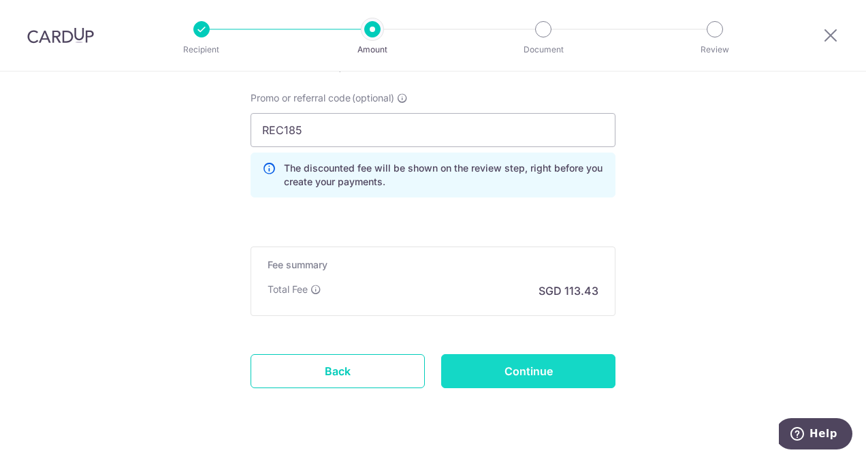
click at [560, 361] on input "Continue" at bounding box center [528, 371] width 174 height 34
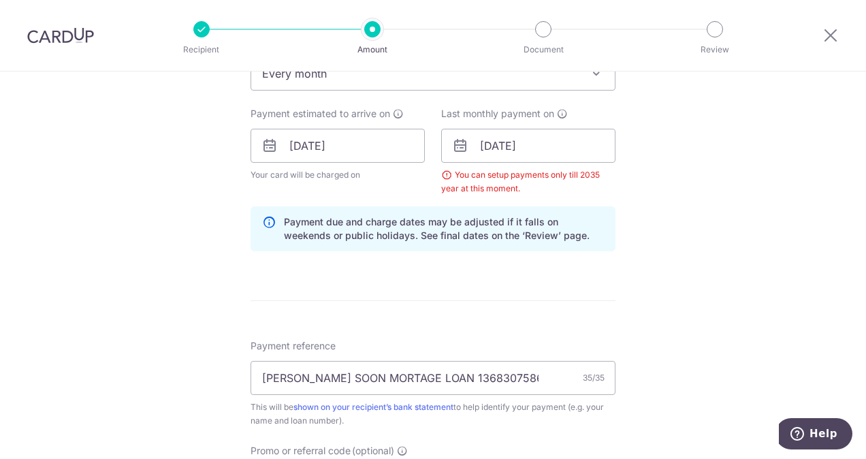
scroll to position [579, 0]
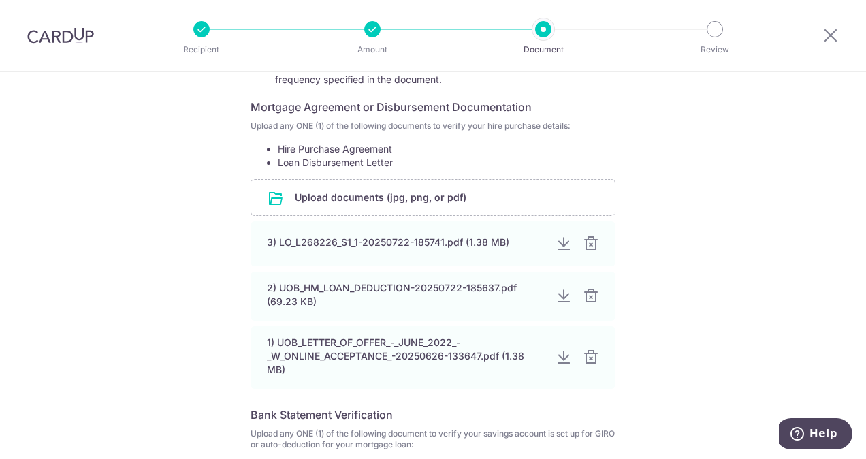
scroll to position [231, 0]
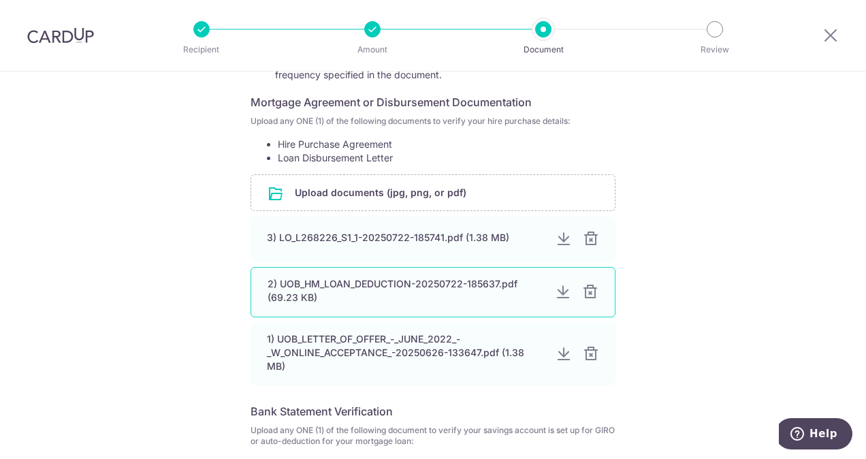
click at [560, 294] on div at bounding box center [563, 292] width 16 height 16
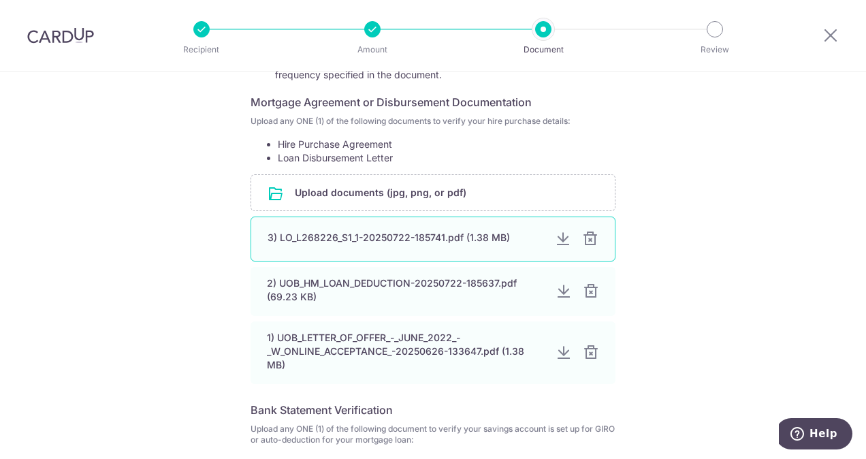
click at [558, 238] on div at bounding box center [563, 239] width 16 height 16
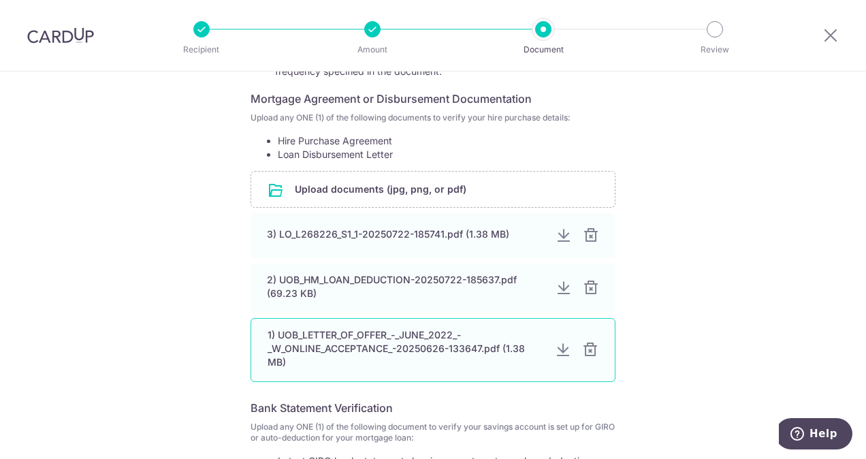
click at [559, 357] on div "1) UOB_LETTER_OF_OFFER_-_JUNE_2022_-_W_ONLINE_ACCEPTANCE_-20250626-133647.pdf (…" at bounding box center [433, 350] width 365 height 64
click at [559, 350] on div at bounding box center [563, 349] width 16 height 16
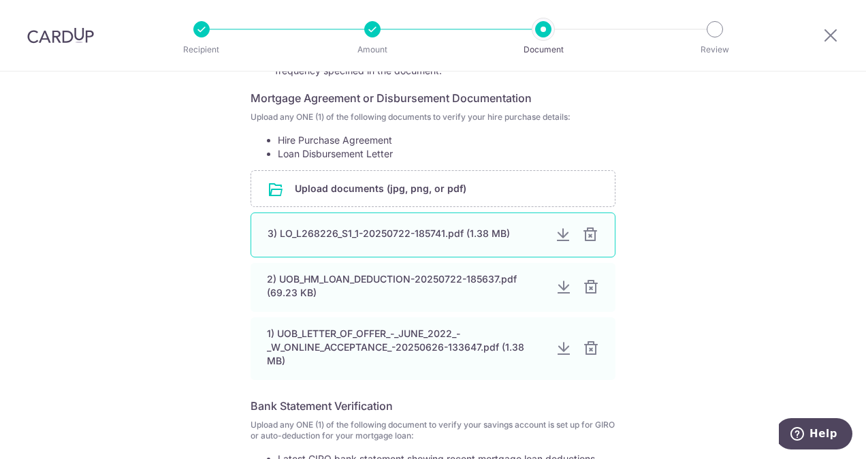
click at [586, 233] on div at bounding box center [590, 235] width 16 height 16
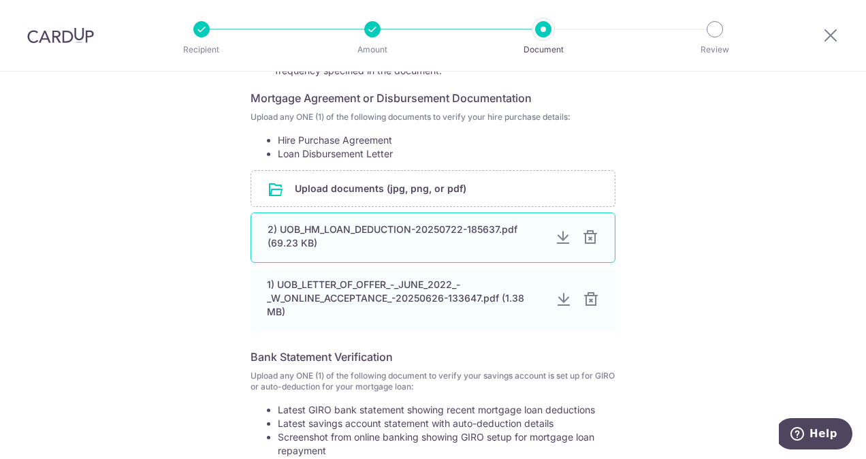
click at [588, 238] on div at bounding box center [590, 237] width 16 height 16
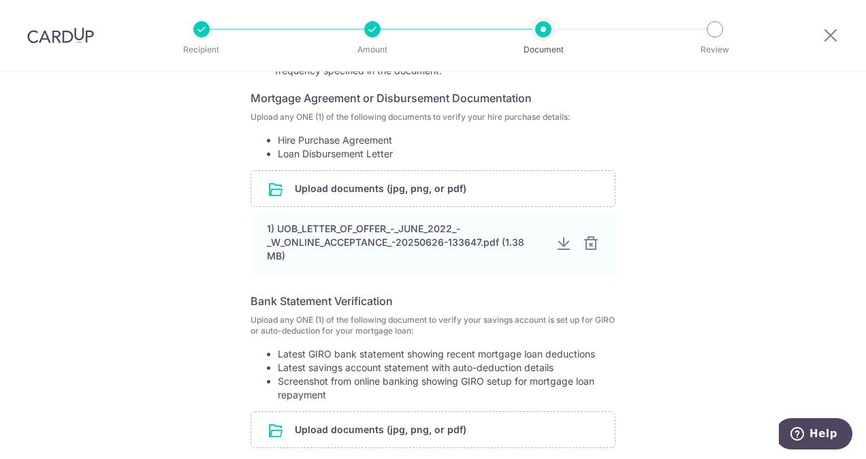
click at [588, 238] on div at bounding box center [591, 244] width 16 height 16
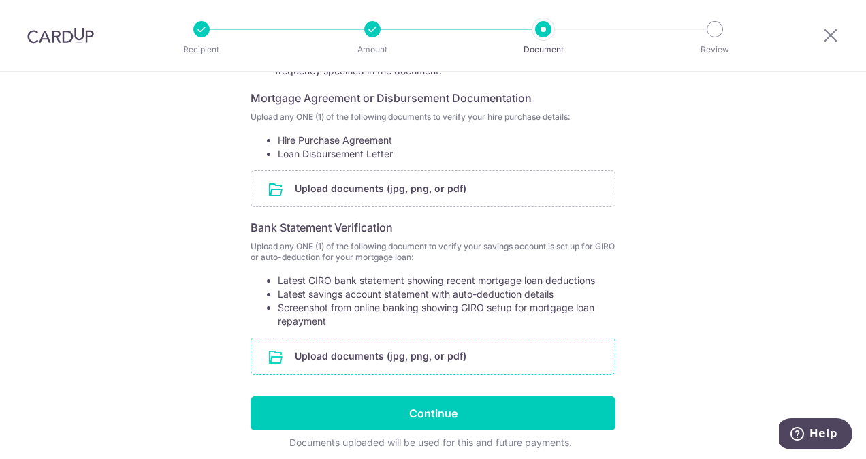
click at [349, 353] on input "file" at bounding box center [433, 355] width 364 height 35
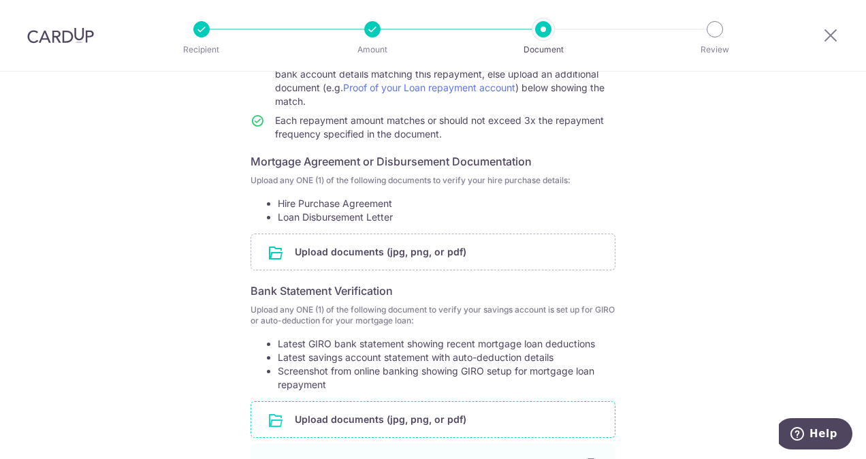
scroll to position [157, 0]
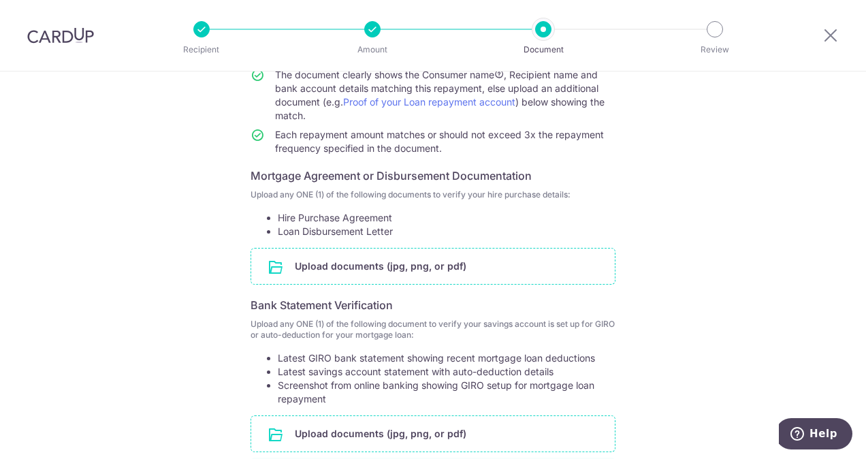
click at [314, 263] on input "file" at bounding box center [433, 266] width 364 height 35
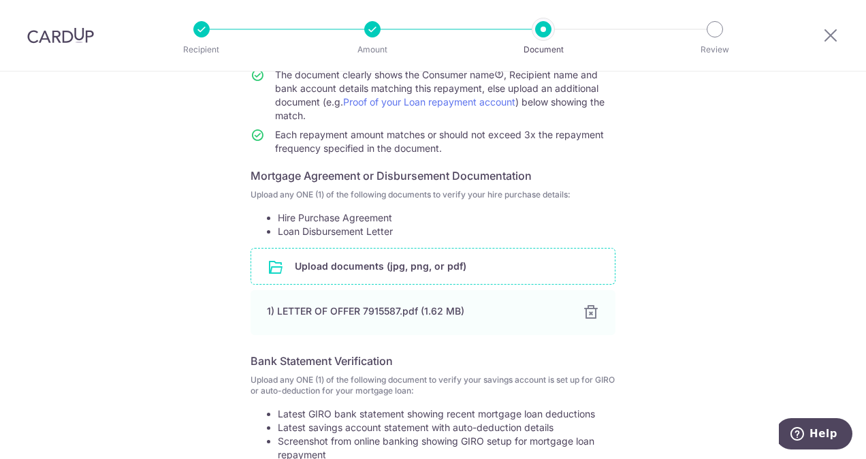
click at [274, 267] on input "file" at bounding box center [433, 266] width 364 height 35
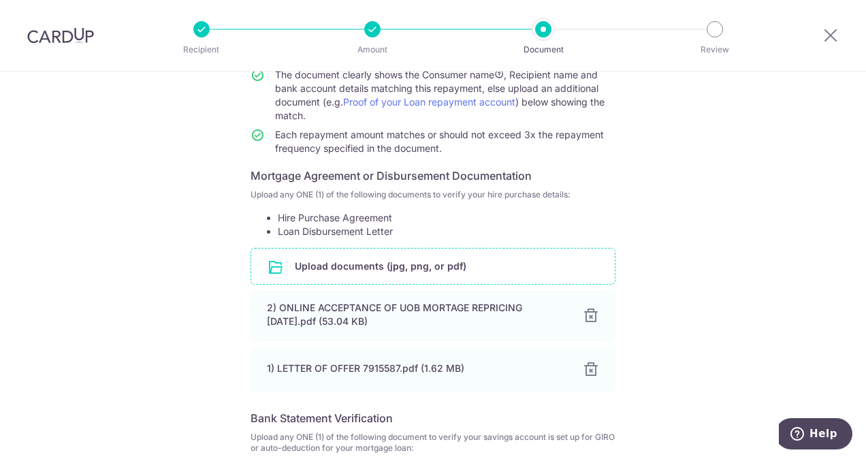
click at [270, 268] on input "file" at bounding box center [433, 266] width 364 height 35
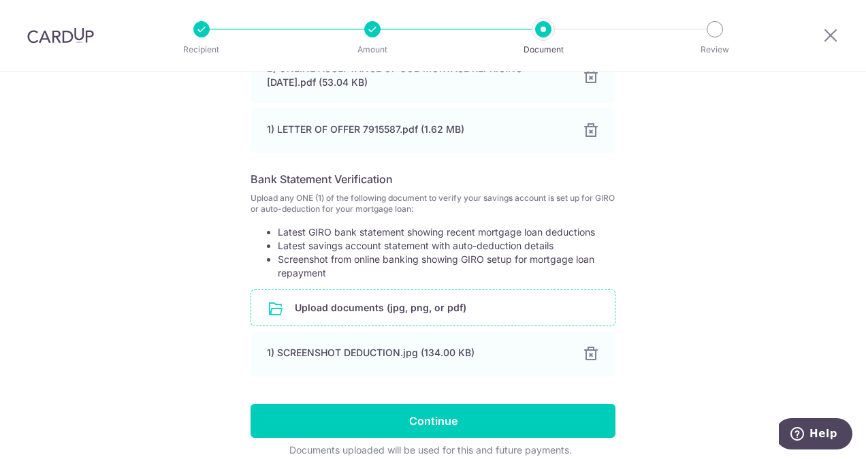
scroll to position [507, 0]
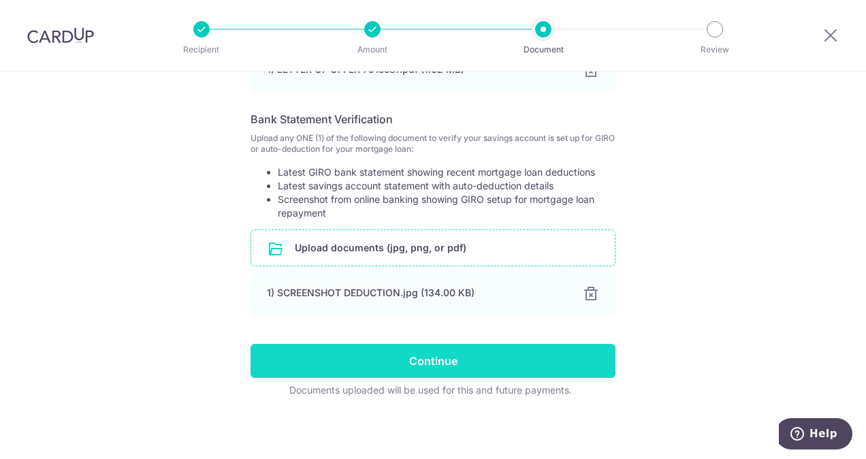
click at [396, 364] on input "Continue" at bounding box center [433, 361] width 365 height 34
